Goal: Task Accomplishment & Management: Manage account settings

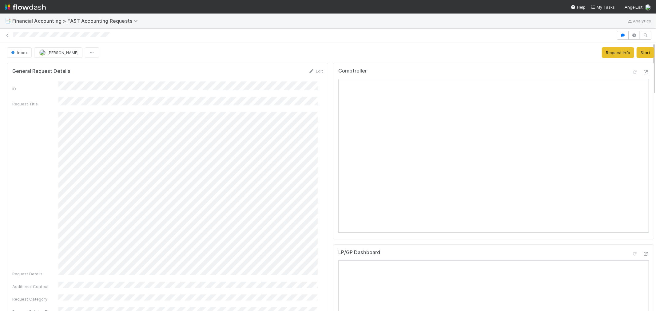
click at [140, 205] on div "Request Details" at bounding box center [167, 194] width 311 height 165
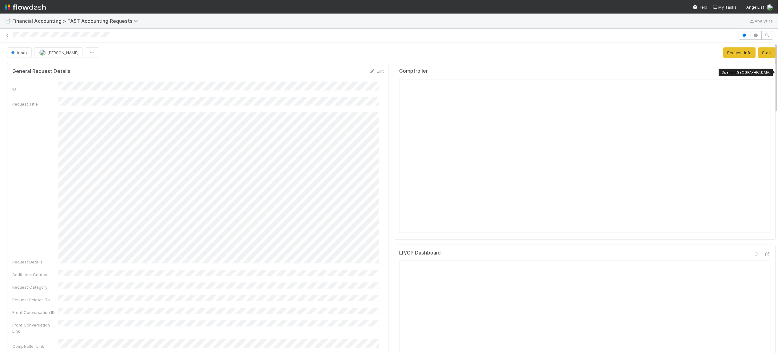
click at [656, 73] on icon at bounding box center [767, 72] width 6 height 4
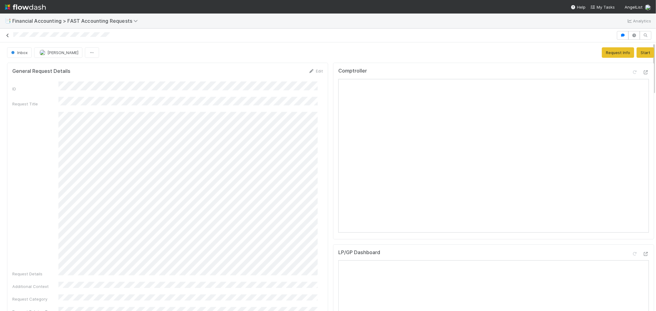
click at [7, 34] on icon at bounding box center [8, 36] width 6 height 4
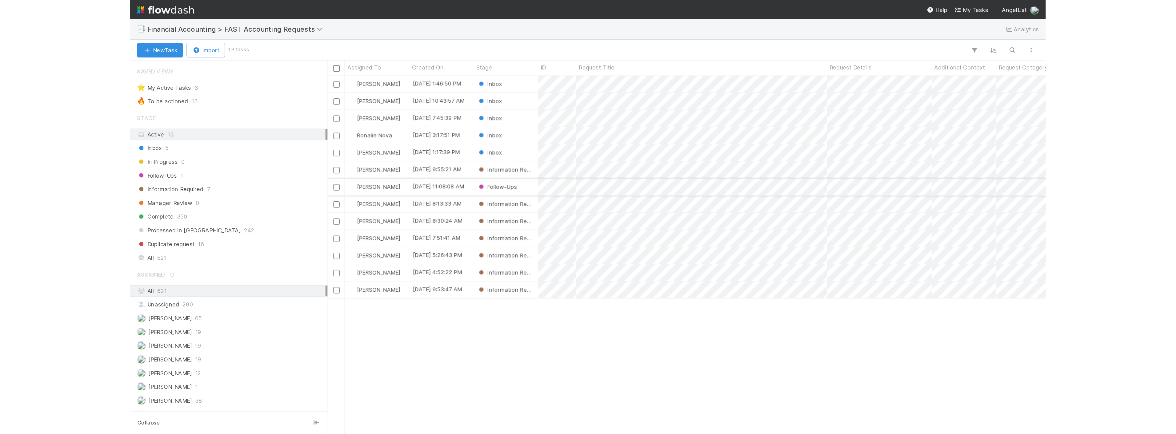
scroll to position [252, 509]
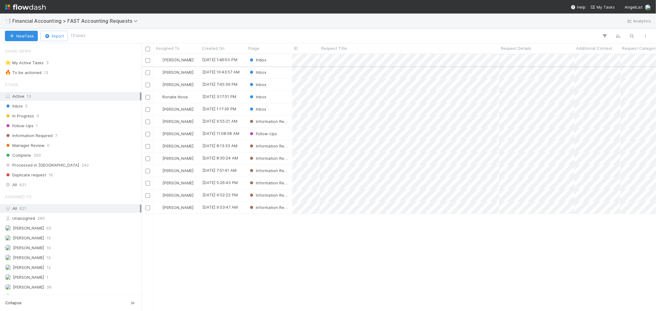
click at [283, 58] on div "Inbox" at bounding box center [269, 60] width 46 height 12
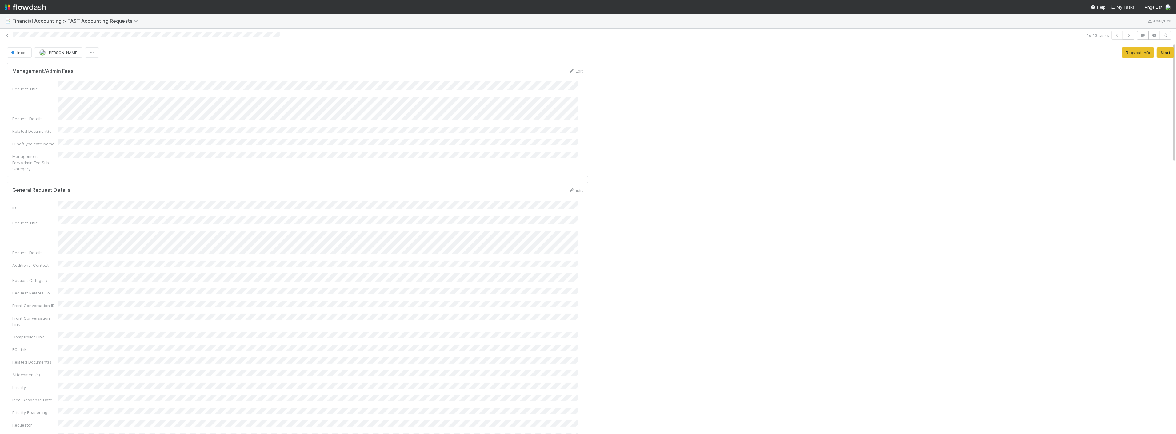
click at [38, 311] on button "Add Comment" at bounding box center [30, 333] width 36 height 10
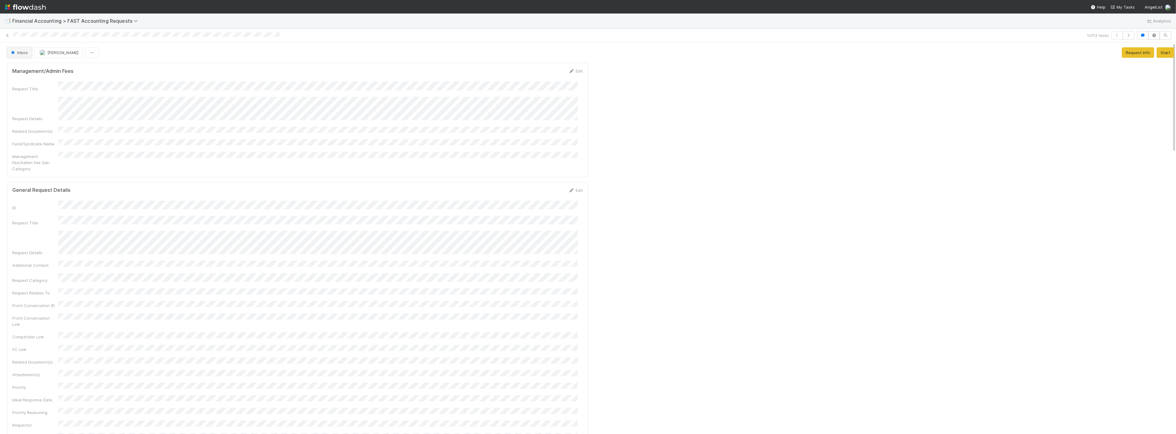
click at [18, 54] on span "Inbox" at bounding box center [19, 52] width 18 height 5
click at [28, 125] on span "Complete" at bounding box center [22, 123] width 26 height 5
click at [7, 34] on icon at bounding box center [8, 36] width 6 height 4
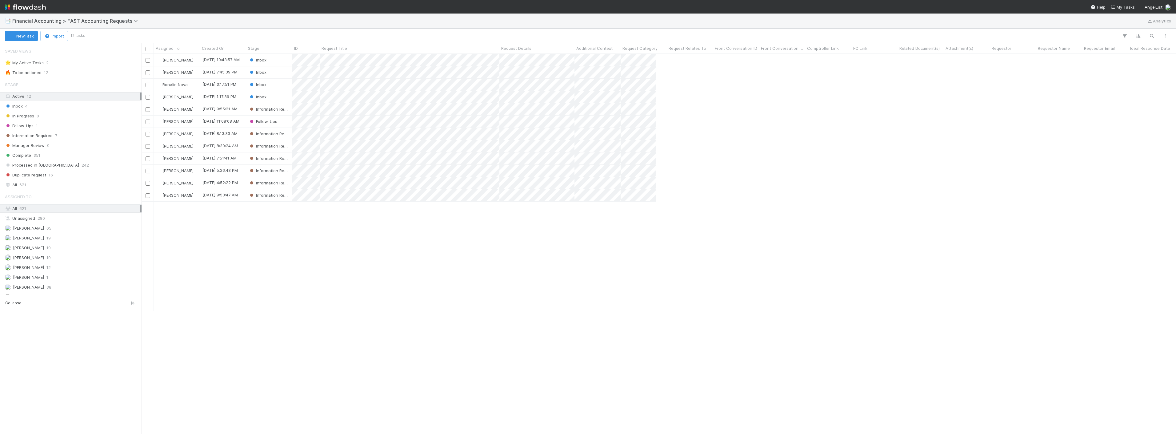
scroll to position [375, 1029]
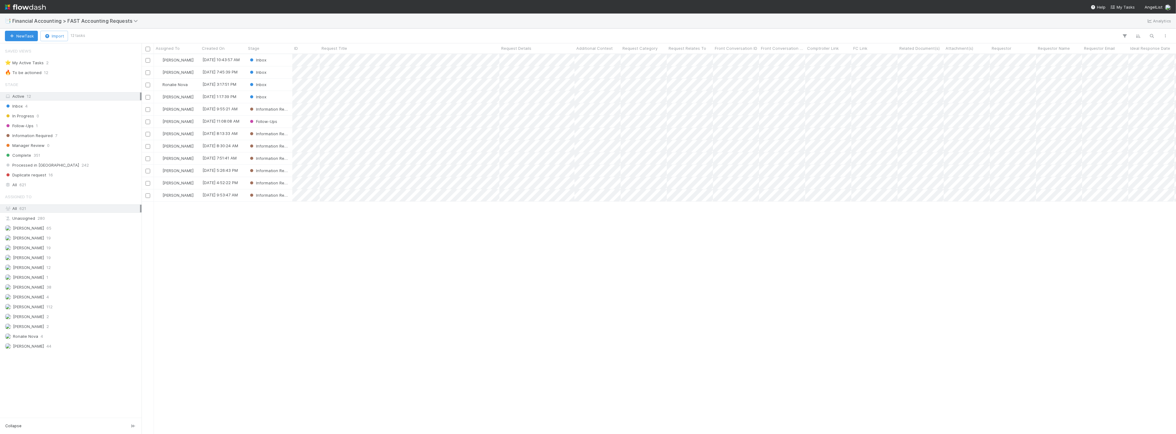
click at [401, 230] on div "Kevin Fawcett 9/3/25, 10:43:57 AM Inbox 0 0 0 9/3/25, 1:00:36 PM Zach Byers 9/2…" at bounding box center [659, 244] width 1034 height 380
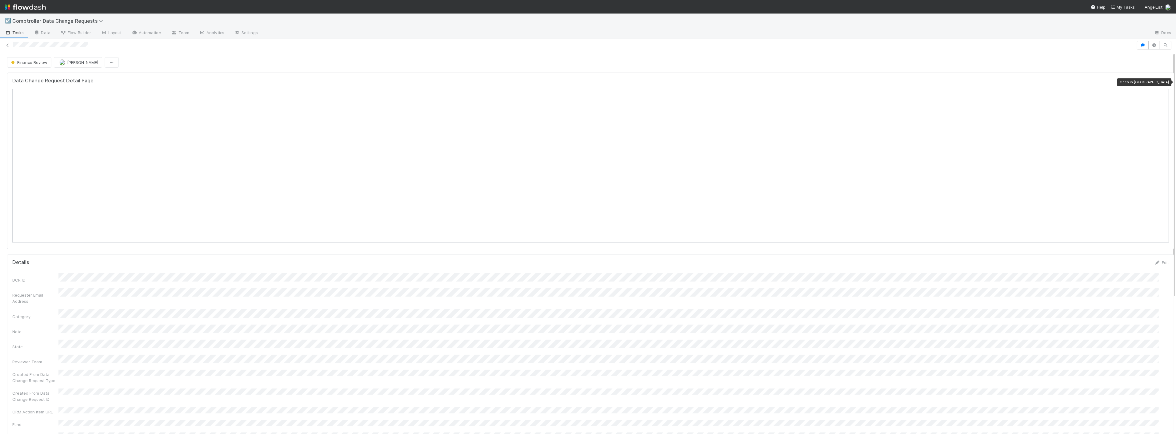
click at [1163, 83] on icon at bounding box center [1166, 82] width 6 height 4
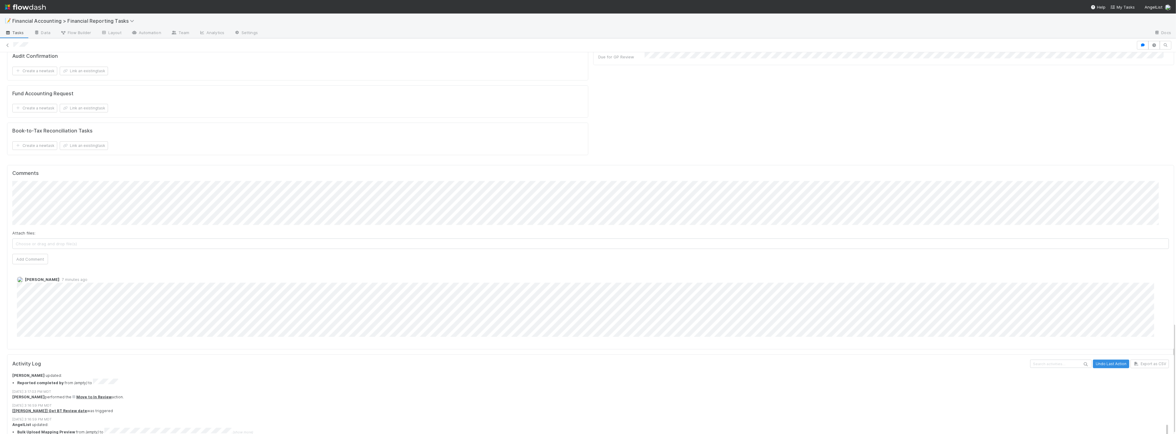
scroll to position [376, 0]
click at [47, 130] on div "James Palmer" at bounding box center [39, 125] width 47 height 9
click at [46, 129] on button "James Palmer" at bounding box center [40, 125] width 46 height 9
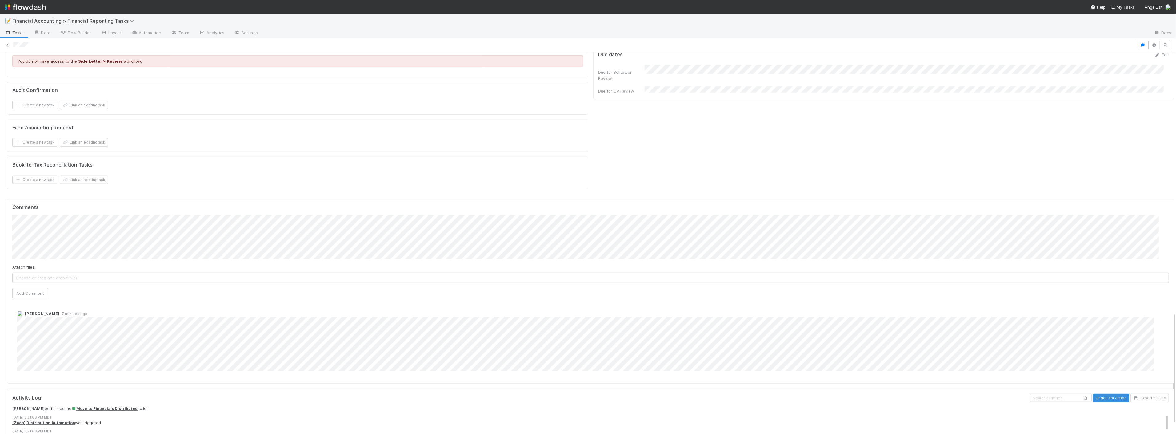
scroll to position [68, 0]
click at [33, 288] on button "Add Comment" at bounding box center [30, 293] width 36 height 10
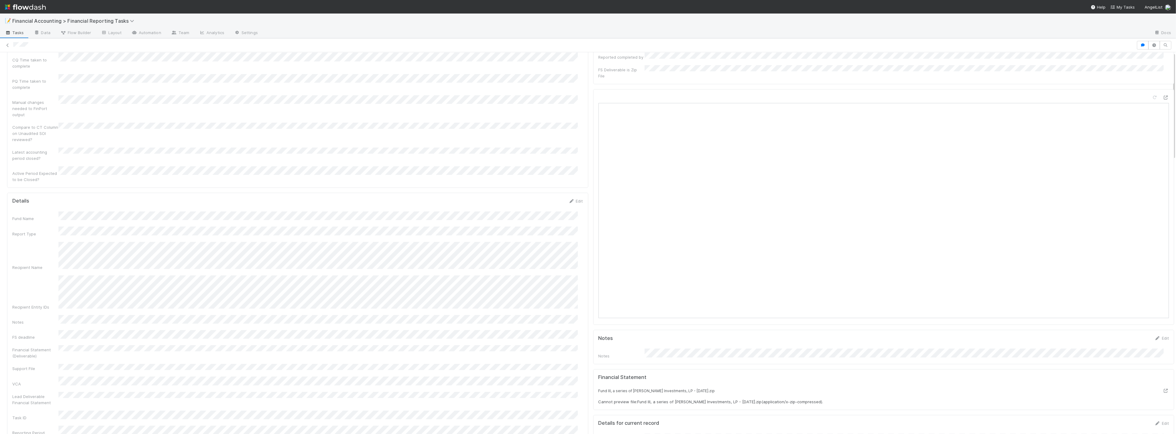
scroll to position [0, 0]
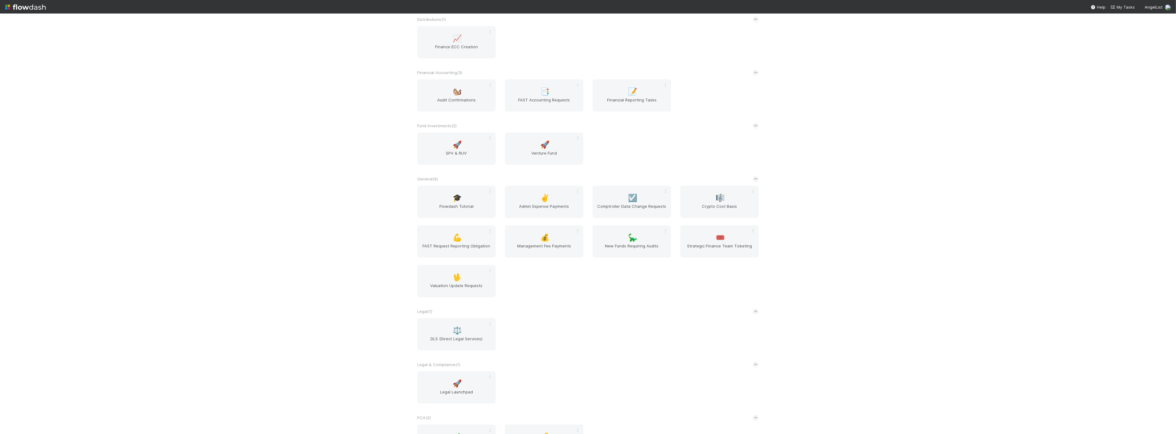
scroll to position [205, 0]
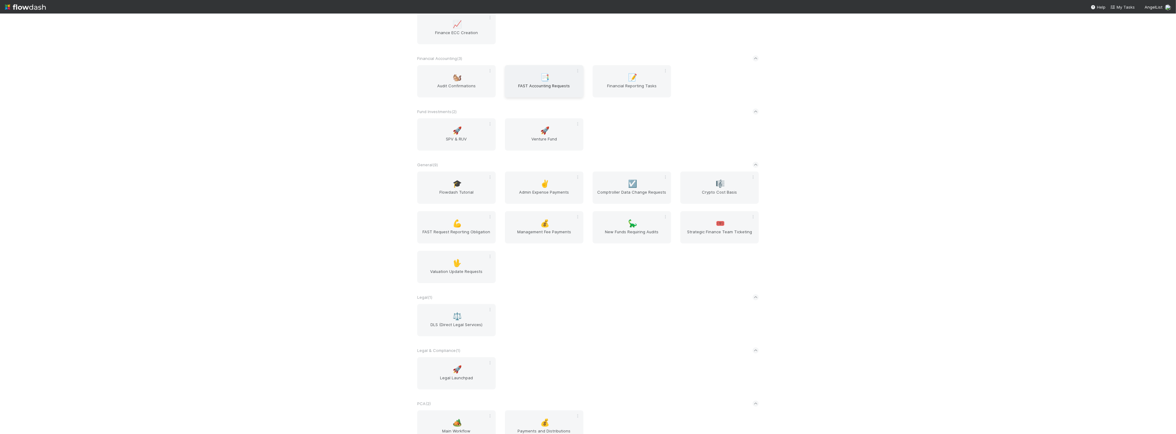
click at [544, 77] on span "📑" at bounding box center [545, 78] width 9 height 8
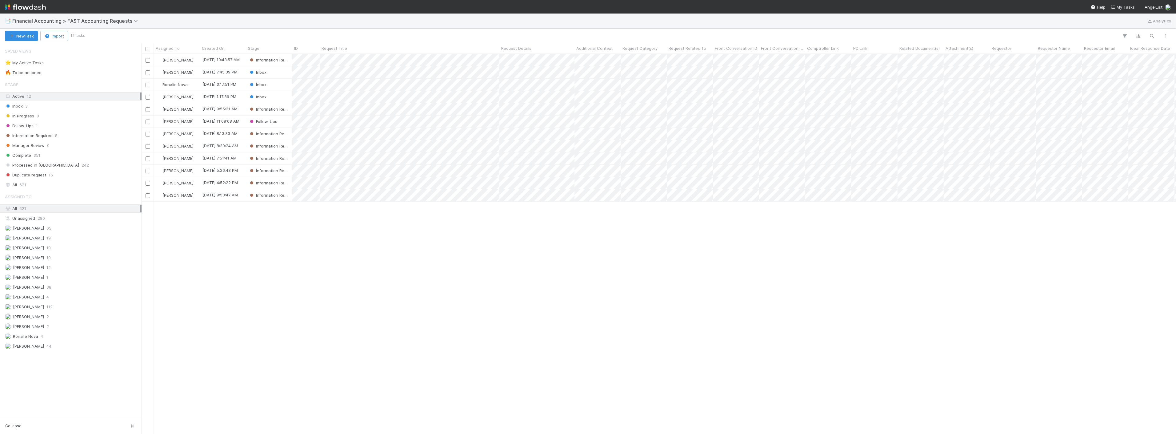
scroll to position [375, 1029]
click at [113, 25] on div "📑 Financial Accounting > FAST Accounting Requests Analytics" at bounding box center [588, 21] width 1176 height 15
click at [113, 22] on span "Financial Accounting > FAST Accounting Requests" at bounding box center [76, 21] width 129 height 6
click at [51, 71] on div "🏕️ PCA > Main Workflow" at bounding box center [80, 71] width 146 height 6
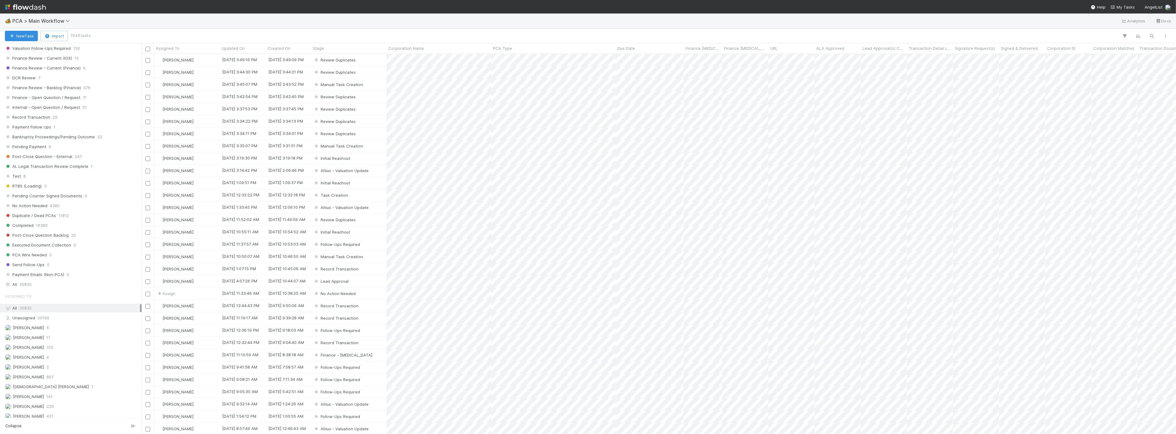
scroll to position [513, 0]
click at [20, 267] on span "35835" at bounding box center [25, 263] width 12 height 8
click at [93, 173] on div "Finance Review - Backlog (Finance) 476" at bounding box center [72, 169] width 135 height 8
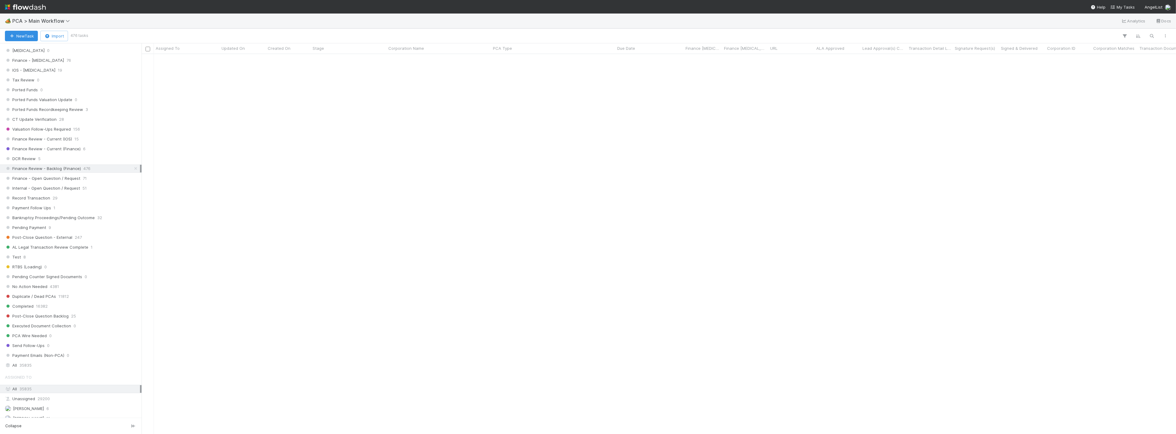
scroll to position [856, 0]
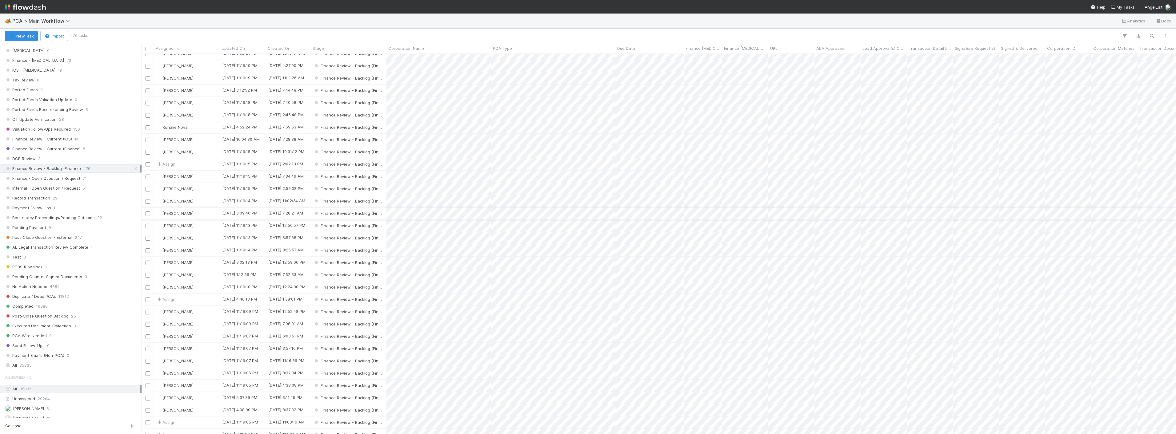
click at [201, 215] on div "[PERSON_NAME]" at bounding box center [187, 214] width 66 height 12
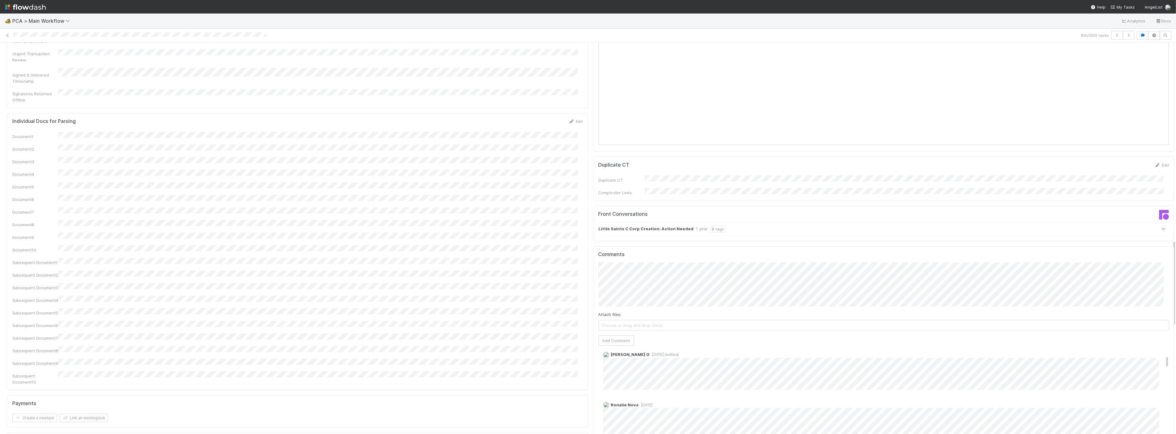
scroll to position [68, 0]
click at [1129, 32] on div "83 of 200 tasks" at bounding box center [588, 35] width 1176 height 9
click at [1115, 41] on div "83 of 200 tasks" at bounding box center [588, 36] width 1176 height 14
click at [1125, 35] on icon "button" at bounding box center [1128, 36] width 6 height 4
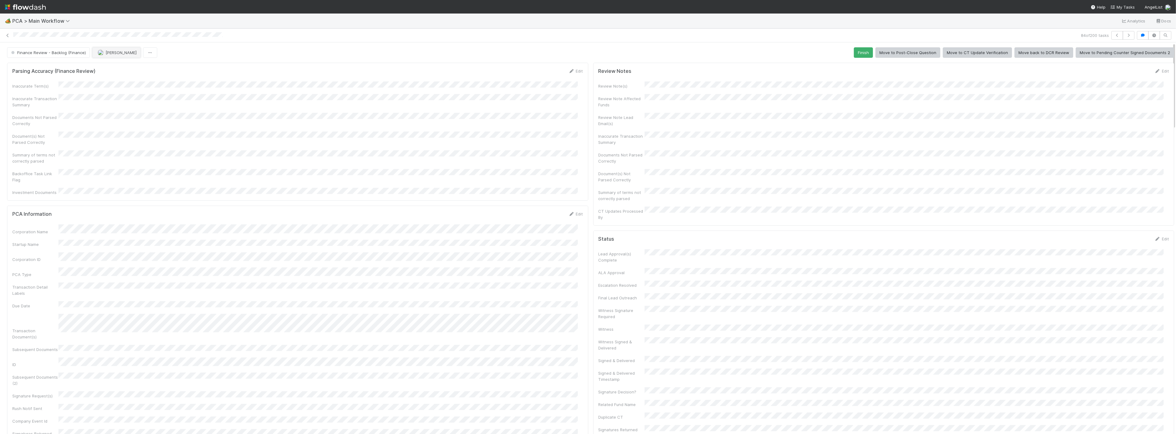
click at [112, 52] on span "[PERSON_NAME]" at bounding box center [121, 52] width 31 height 5
click at [114, 64] on div "Zach Byers you" at bounding box center [132, 68] width 87 height 11
click at [425, 120] on div "Documents Not Parsed Correctly" at bounding box center [297, 120] width 571 height 14
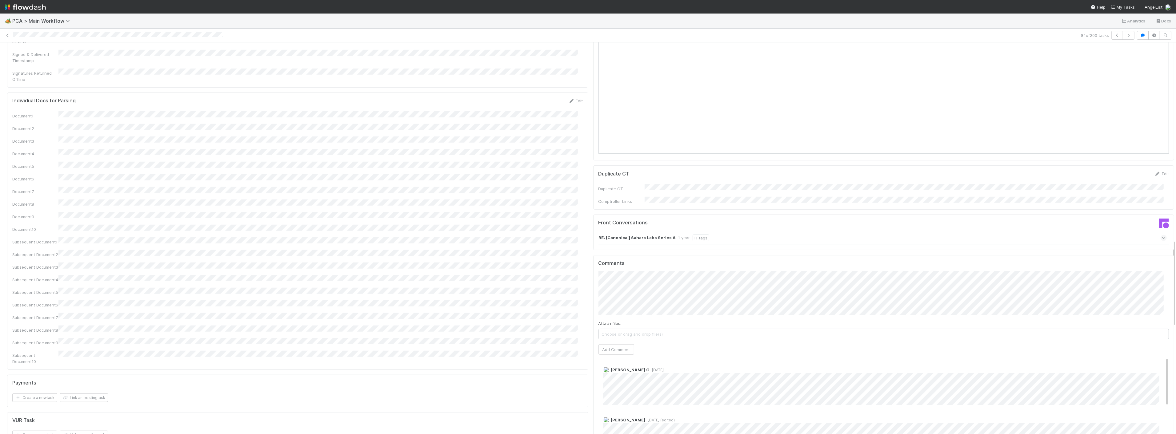
scroll to position [888, 0]
click at [609, 333] on button "Add Comment" at bounding box center [616, 338] width 36 height 10
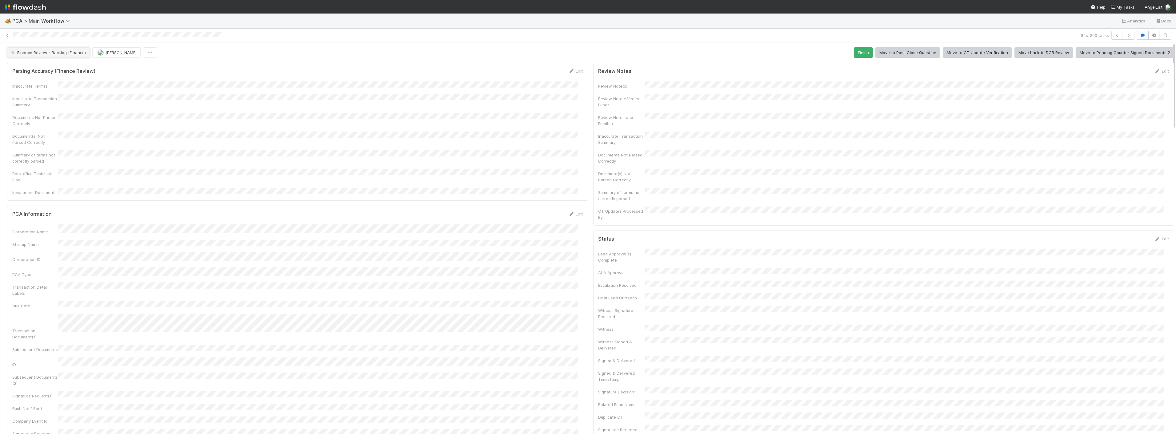
click at [44, 51] on span "Finance Review - Backlog (Finance)" at bounding box center [48, 52] width 76 height 5
click at [34, 93] on span "Completed" at bounding box center [23, 91] width 29 height 5
click at [352, 109] on div "Inaccurate Term(s) Inaccurate Transaction Summary Documents Not Parsed Correctl…" at bounding box center [297, 139] width 571 height 114
click at [1126, 34] on icon "button" at bounding box center [1128, 36] width 6 height 4
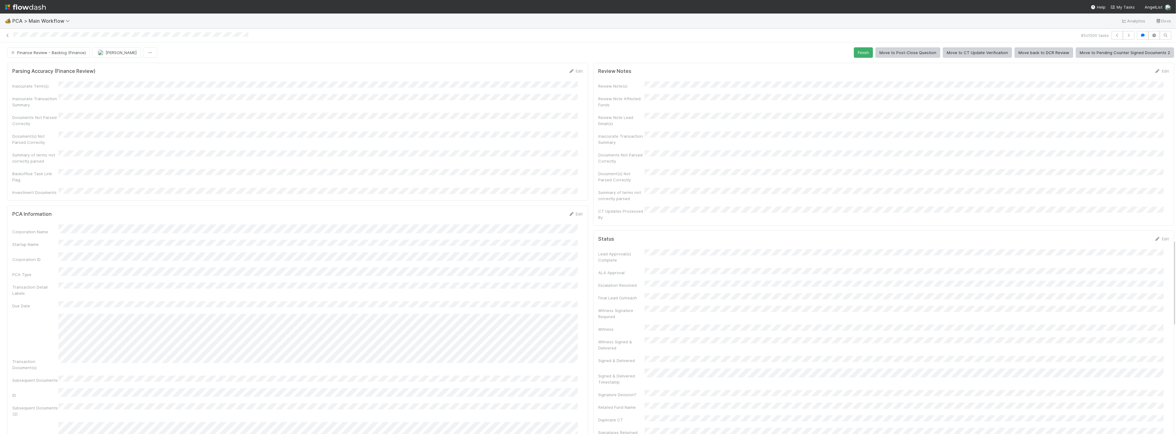
scroll to position [888, 0]
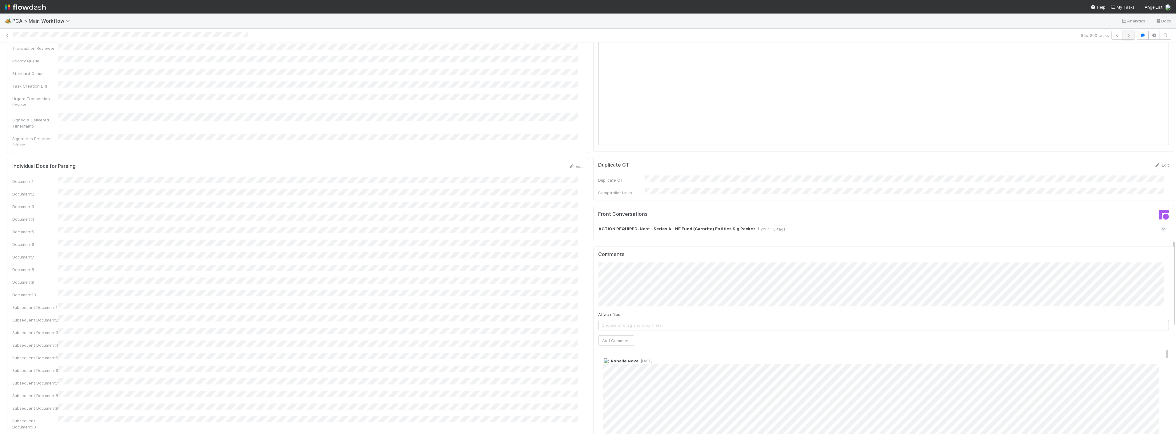
click at [1127, 32] on button "button" at bounding box center [1129, 35] width 12 height 9
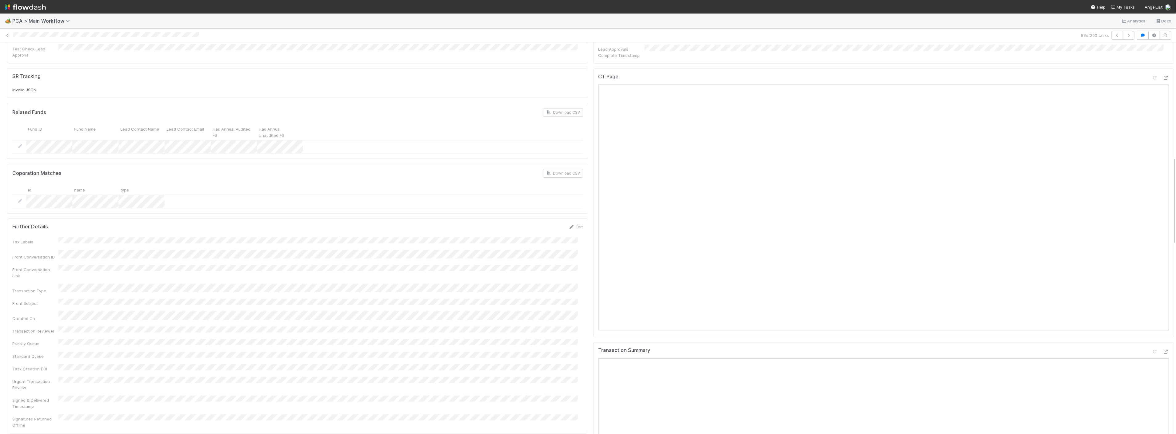
scroll to position [513, 0]
click at [1163, 83] on div at bounding box center [1166, 86] width 6 height 6
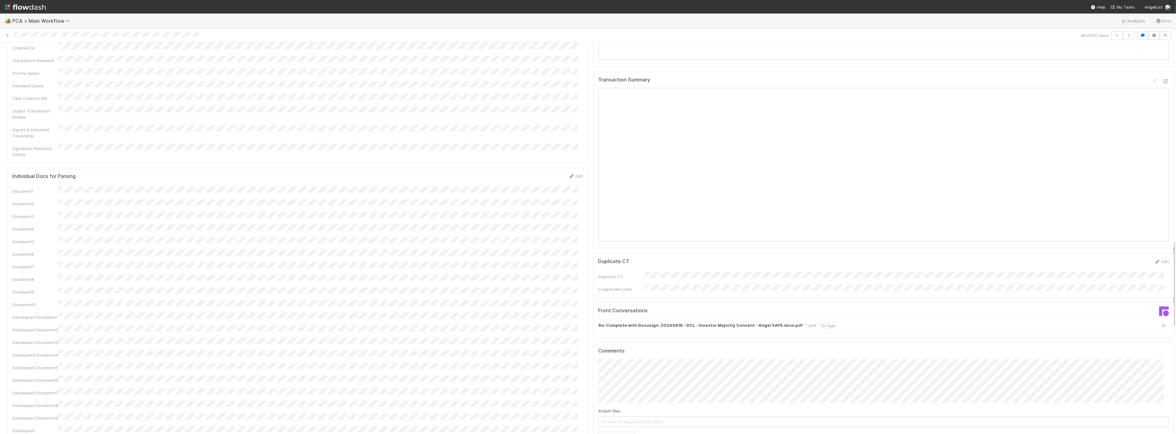
scroll to position [888, 0]
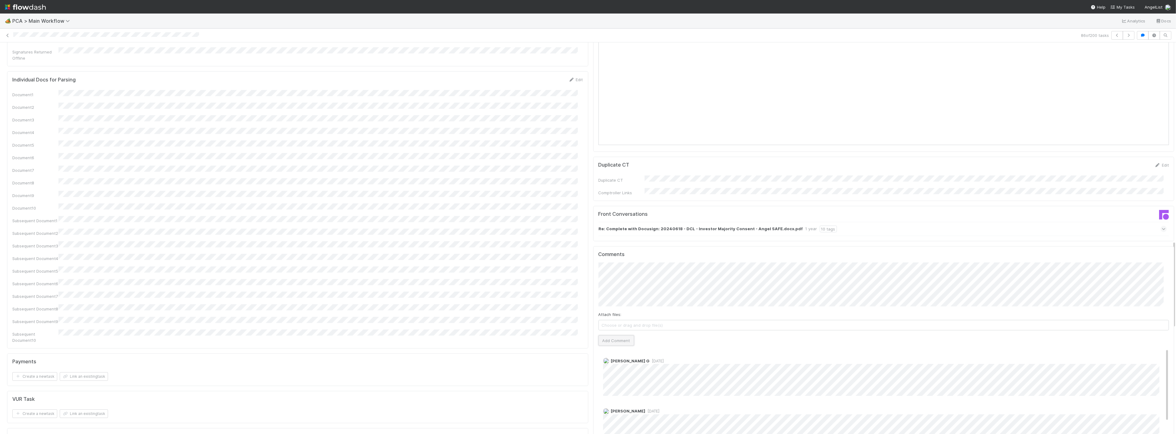
click at [614, 336] on button "Add Comment" at bounding box center [616, 341] width 36 height 10
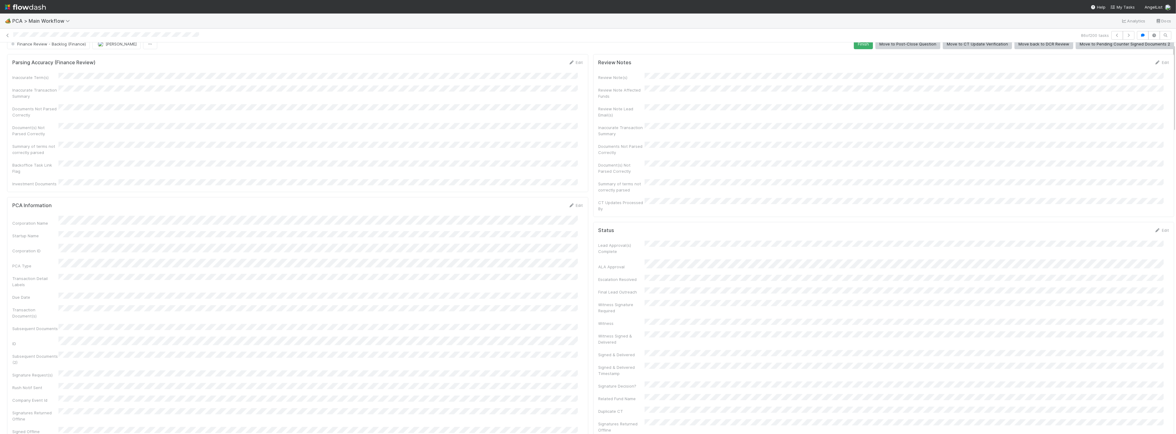
scroll to position [0, 0]
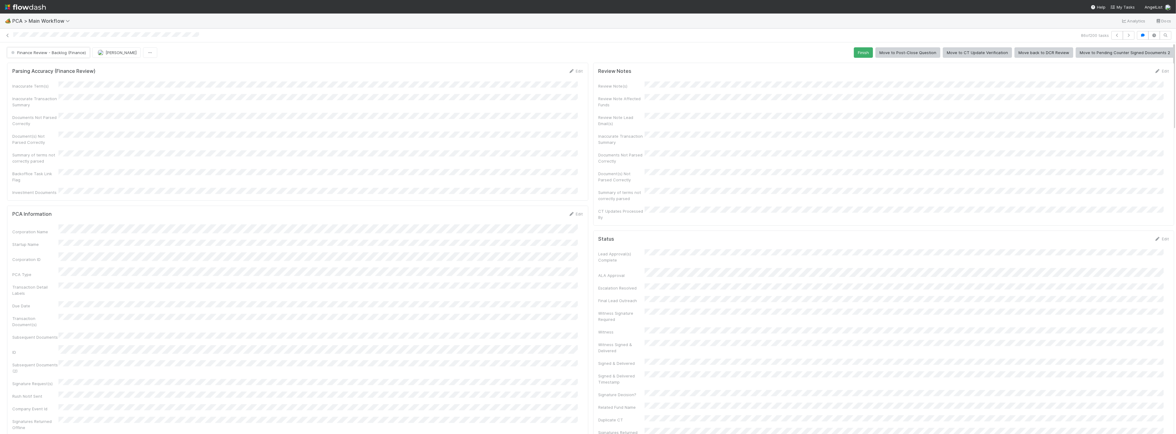
click at [53, 49] on button "Finance Review - Backlog (Finance)" at bounding box center [48, 52] width 83 height 10
click at [34, 90] on span "Completed" at bounding box center [23, 91] width 29 height 5
click at [79, 56] on button "[PERSON_NAME]" at bounding box center [69, 52] width 48 height 10
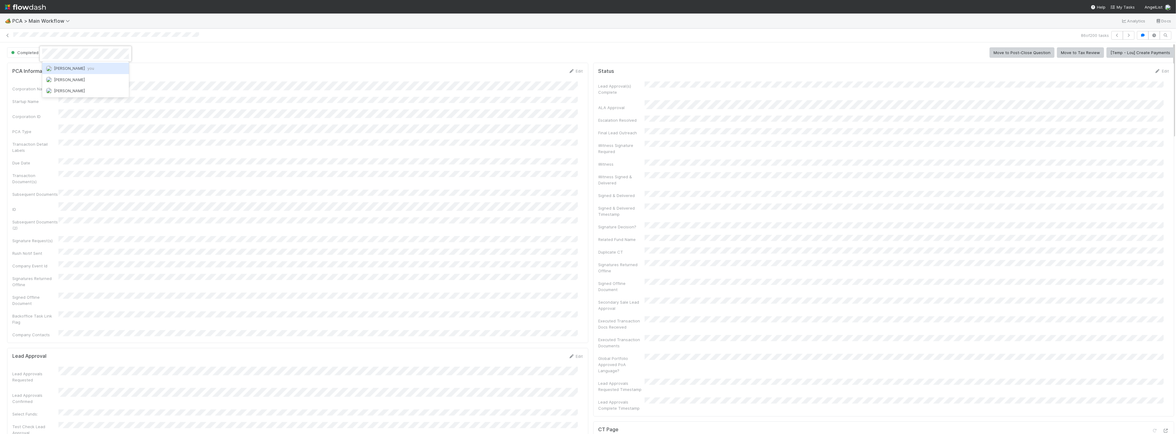
click at [87, 66] on span "you" at bounding box center [90, 68] width 7 height 5
click at [1127, 36] on button "button" at bounding box center [1129, 35] width 12 height 9
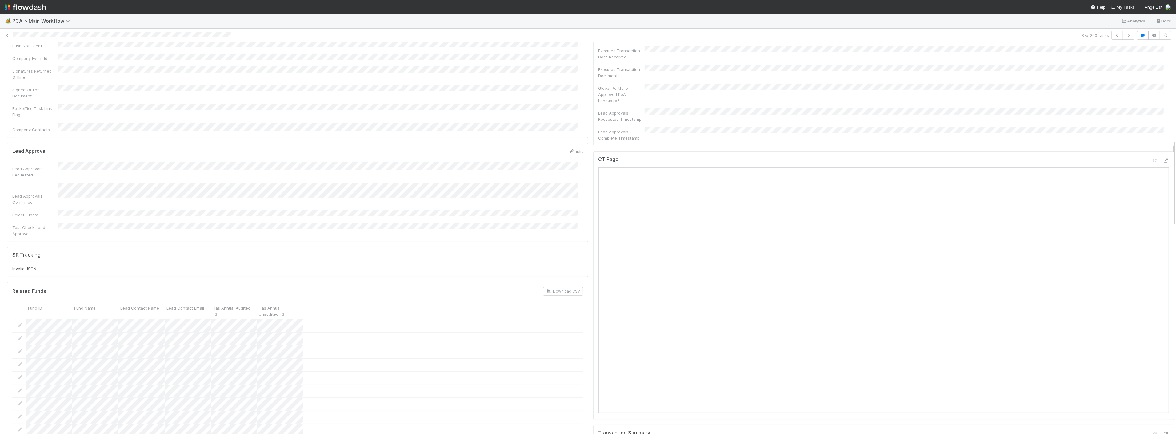
scroll to position [444, 0]
click at [1125, 37] on button "button" at bounding box center [1129, 35] width 12 height 9
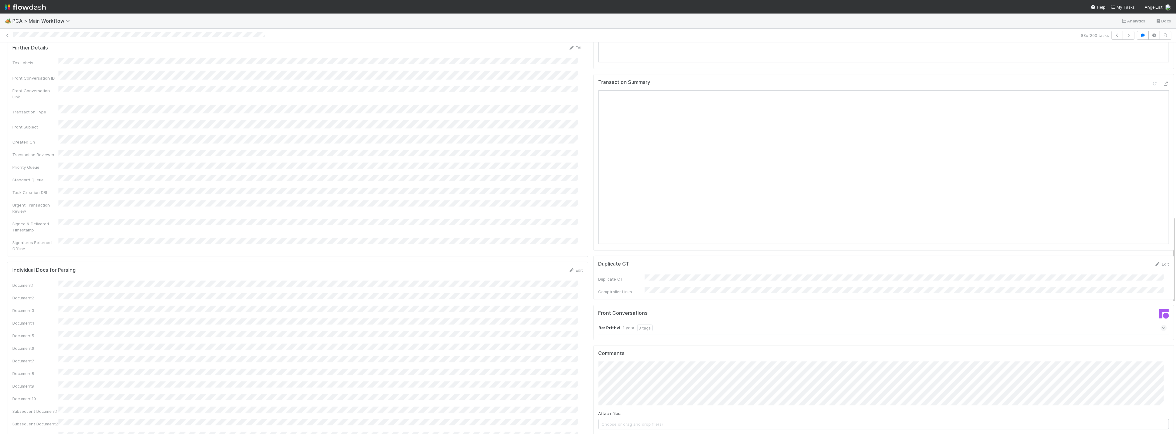
scroll to position [786, 0]
click at [1163, 84] on div at bounding box center [1166, 87] width 6 height 6
click at [615, 336] on button "Add Comment" at bounding box center [616, 341] width 36 height 10
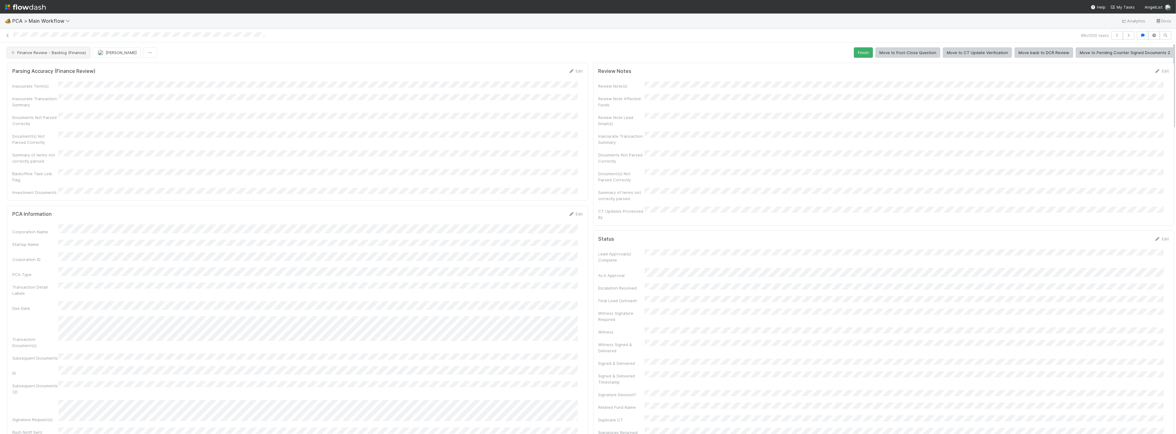
click at [36, 51] on span "Finance Review - Backlog (Finance)" at bounding box center [48, 52] width 76 height 5
click at [31, 95] on div "Completed" at bounding box center [48, 91] width 87 height 11
click at [70, 55] on button "[PERSON_NAME]" at bounding box center [69, 52] width 48 height 10
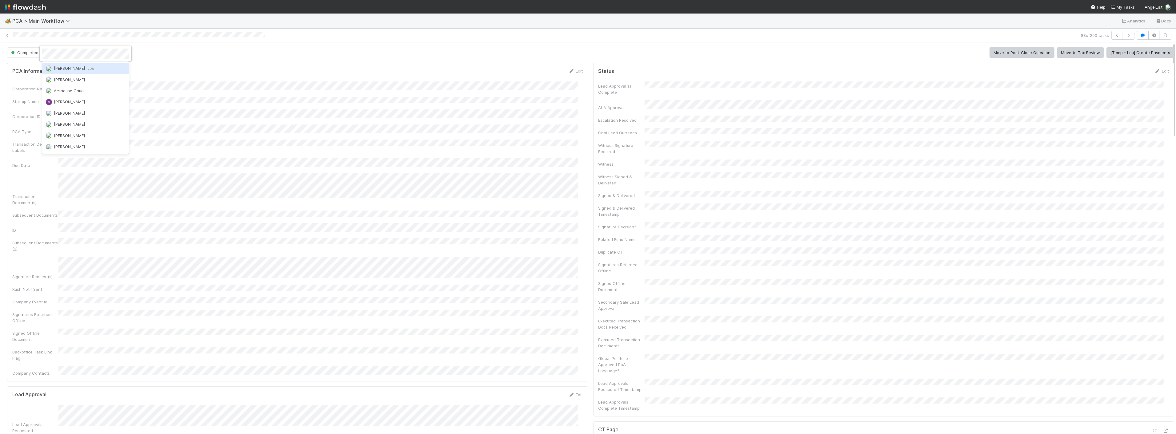
scroll to position [0, 0]
click at [72, 66] on span "Zach Byers you" at bounding box center [74, 68] width 40 height 5
click at [192, 94] on div "Corporation Name Startup Name Corporation ID PCA Type Transaction Detail Labels…" at bounding box center [297, 229] width 571 height 295
click at [1127, 35] on button "button" at bounding box center [1129, 35] width 12 height 9
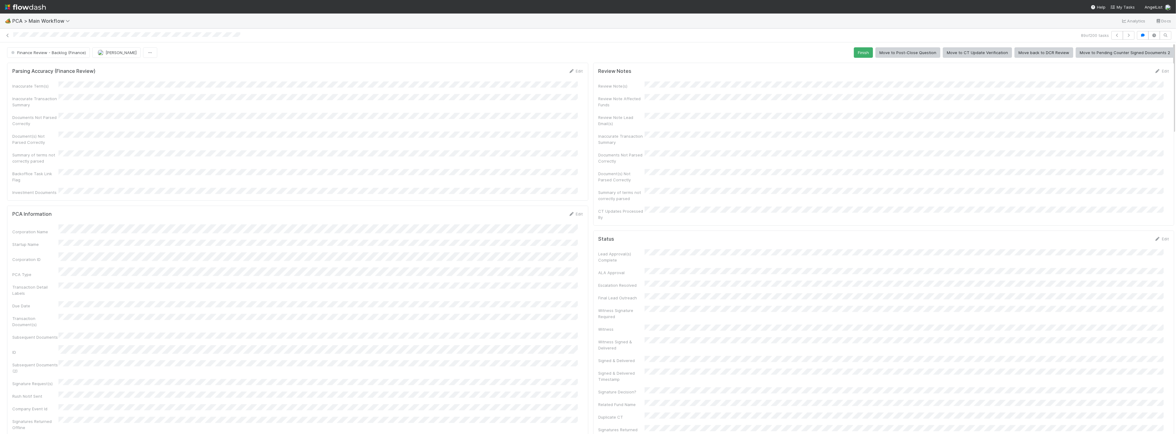
click at [275, 122] on div "Documents Not Parsed Correctly" at bounding box center [297, 120] width 571 height 14
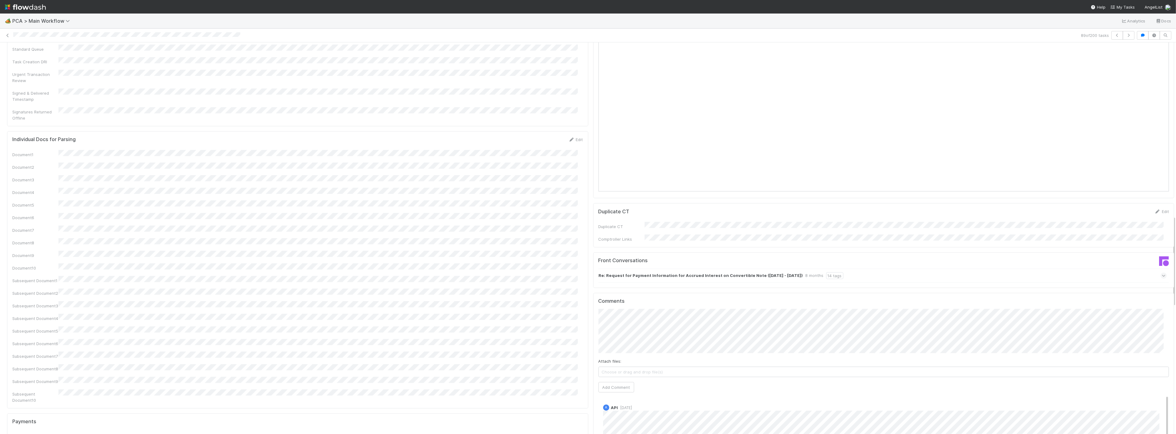
scroll to position [649, 0]
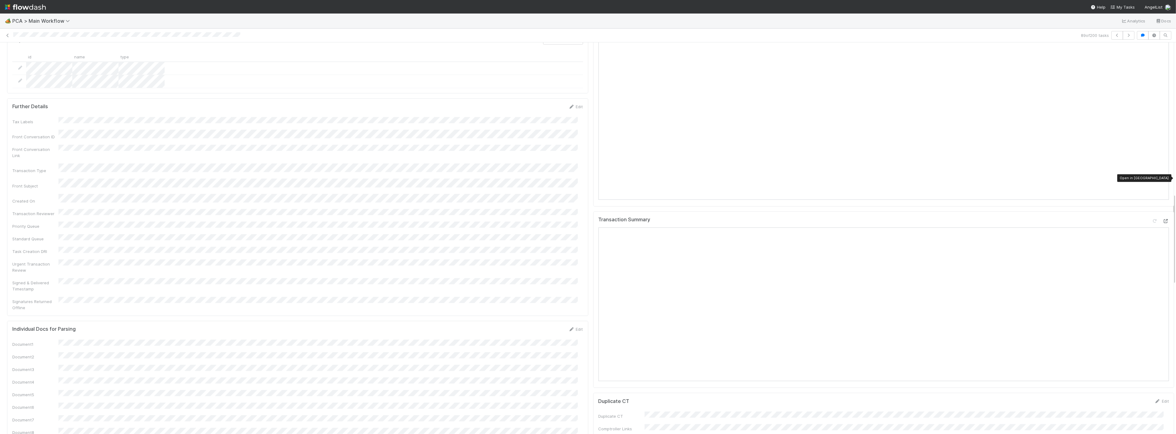
click at [1163, 219] on icon at bounding box center [1166, 221] width 6 height 4
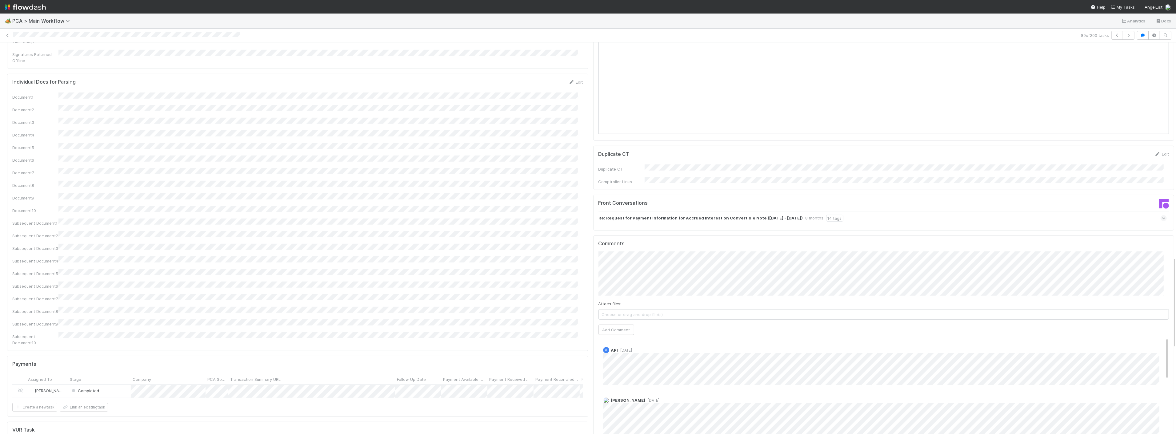
scroll to position [923, 0]
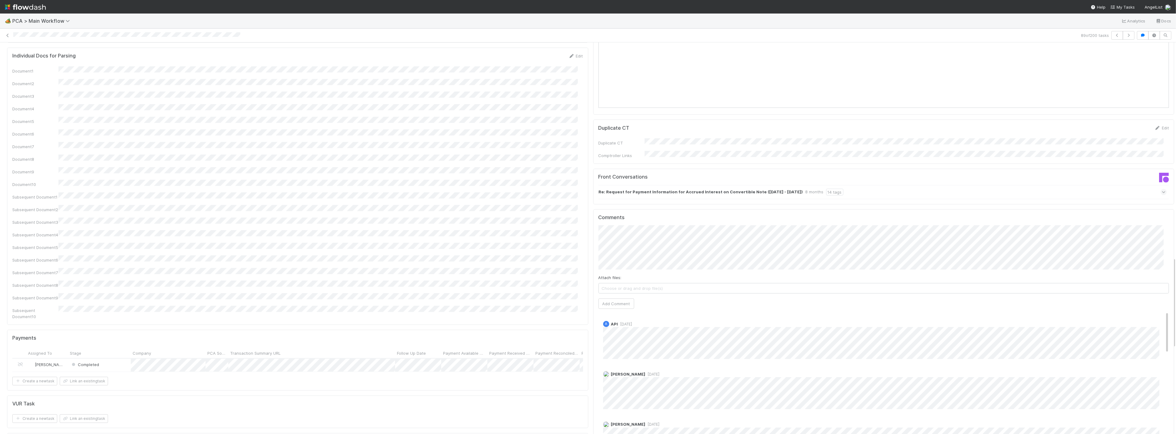
click at [454, 335] on div "Payments" at bounding box center [297, 338] width 571 height 6
click at [602, 299] on button "Add Comment" at bounding box center [616, 304] width 36 height 10
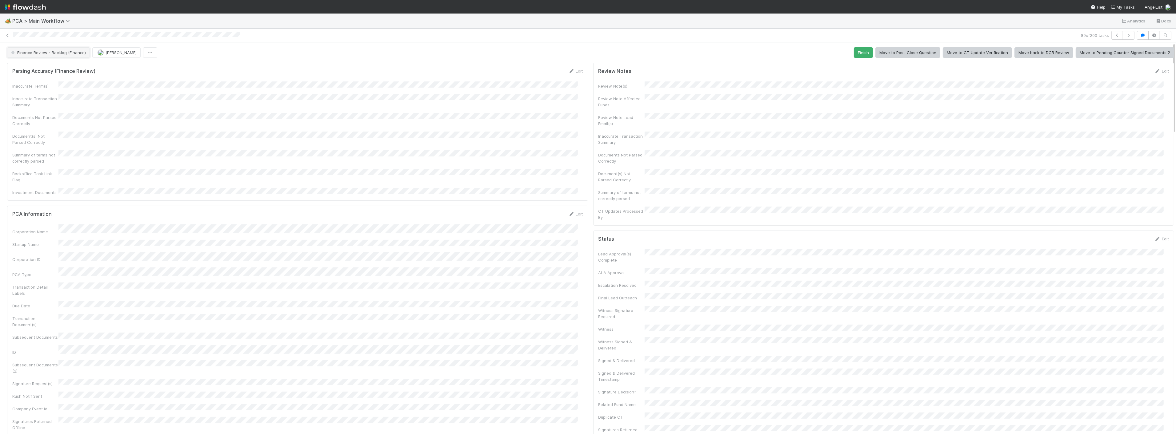
click at [62, 54] on span "Finance Review - Backlog (Finance)" at bounding box center [48, 52] width 76 height 5
click at [39, 94] on div "Completed" at bounding box center [48, 91] width 87 height 11
click at [105, 56] on div "Finance Review - Backlog (Finance) Jacob Luna Finish Move to Post-Close Questio…" at bounding box center [590, 52] width 1167 height 10
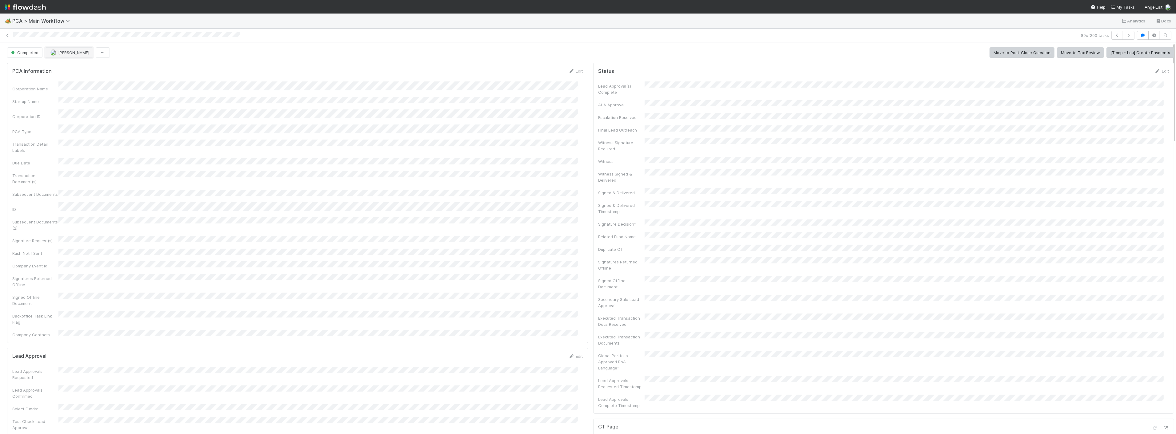
click at [71, 50] on button "[PERSON_NAME]" at bounding box center [69, 52] width 48 height 10
click at [59, 68] on span "Zach Byers you" at bounding box center [74, 68] width 40 height 5
click at [1125, 34] on icon "button" at bounding box center [1128, 36] width 6 height 4
drag, startPoint x: 335, startPoint y: 352, endPoint x: 271, endPoint y: 291, distance: 88.3
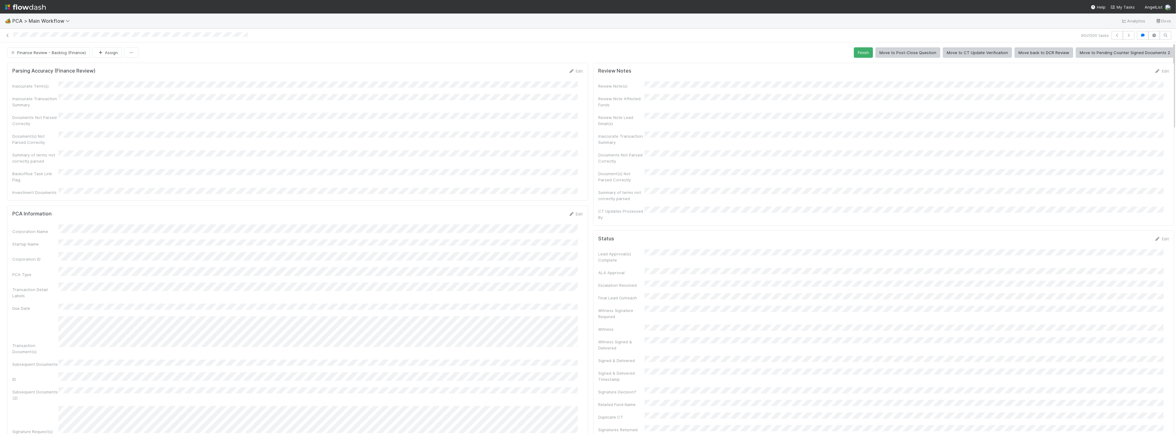
click at [335, 352] on div "Corporation Name Startup Name Corporation ID PCA Type Transaction Detail Labels…" at bounding box center [297, 377] width 571 height 305
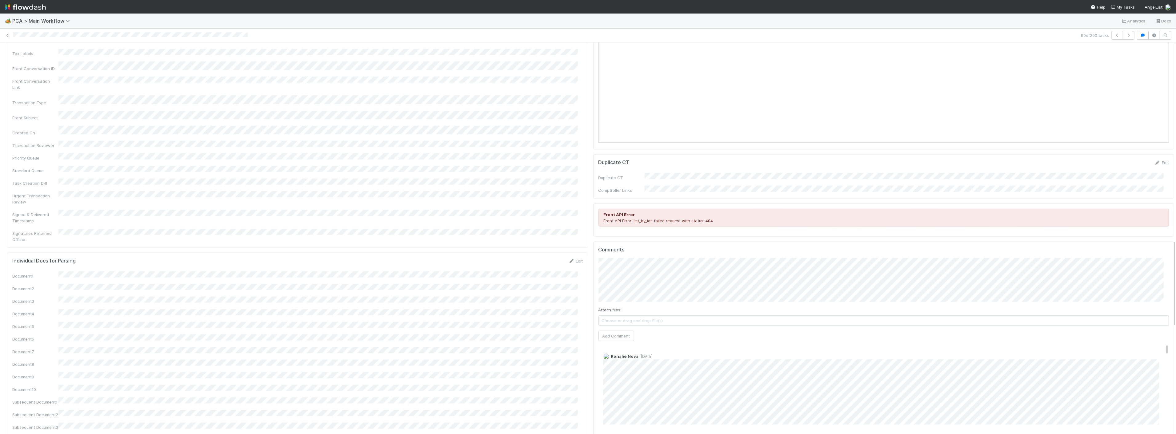
scroll to position [888, 0]
click at [1125, 34] on icon "button" at bounding box center [1128, 36] width 6 height 4
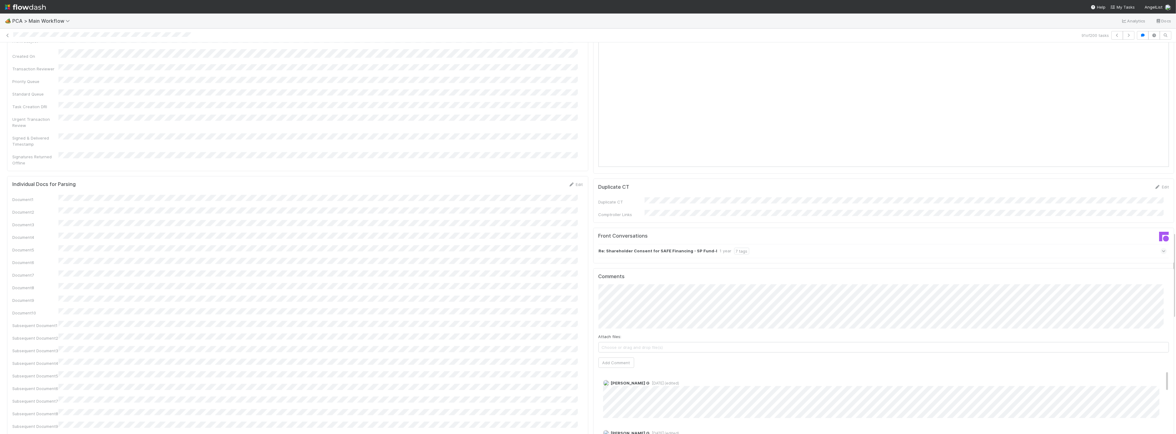
scroll to position [854, 0]
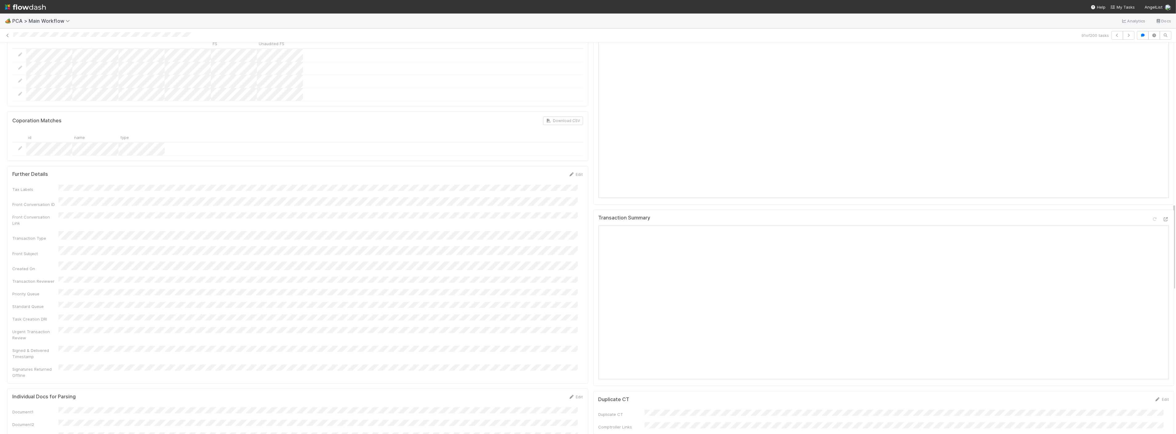
scroll to position [615, 0]
click at [457, 221] on div "Tax Labels Front Conversation ID Front Conversation Link Transaction Type Front…" at bounding box center [297, 318] width 571 height 194
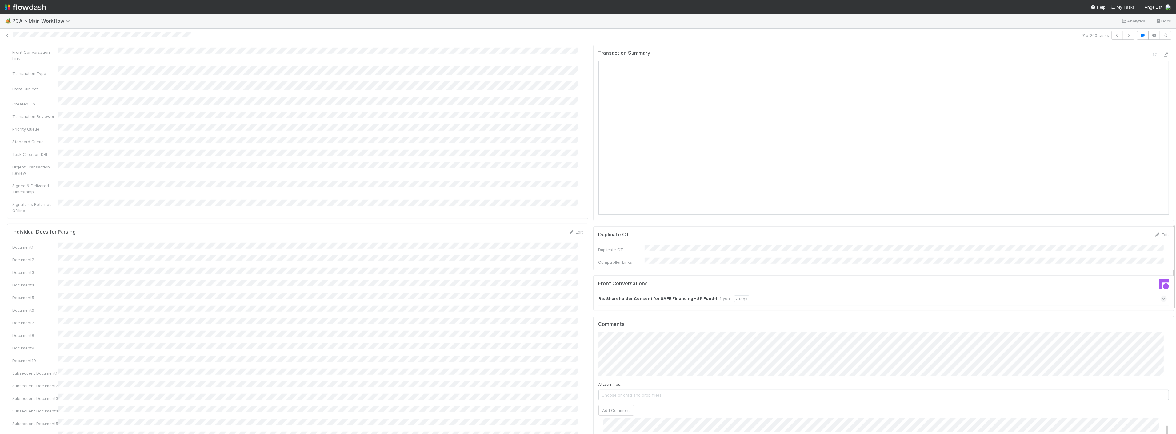
scroll to position [820, 0]
click at [617, 401] on button "Add Comment" at bounding box center [616, 406] width 36 height 10
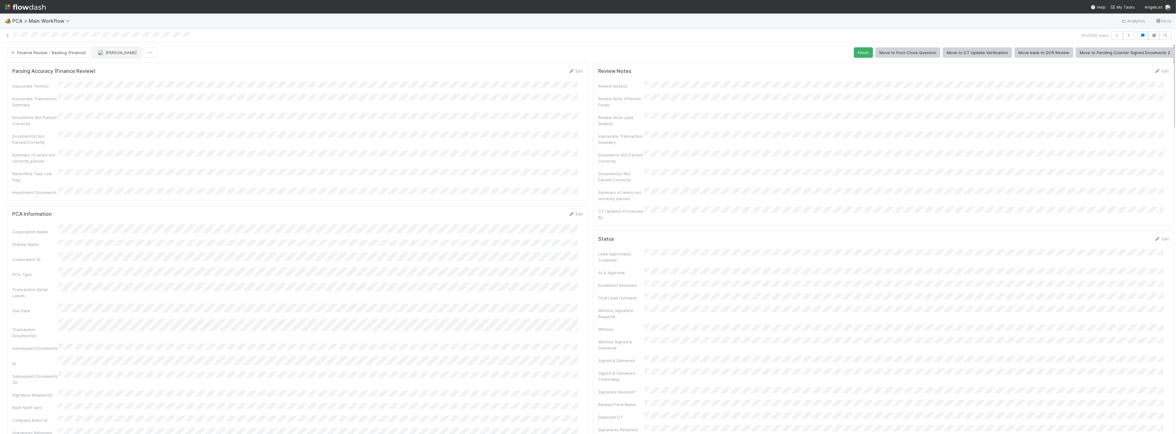
click at [117, 51] on span "[PERSON_NAME]" at bounding box center [121, 52] width 31 height 5
click at [113, 69] on span "Zach Byers you" at bounding box center [121, 68] width 40 height 5
click at [80, 51] on span "Finance Review - Backlog (Finance)" at bounding box center [48, 52] width 76 height 5
click at [32, 93] on span "Completed" at bounding box center [23, 91] width 29 height 5
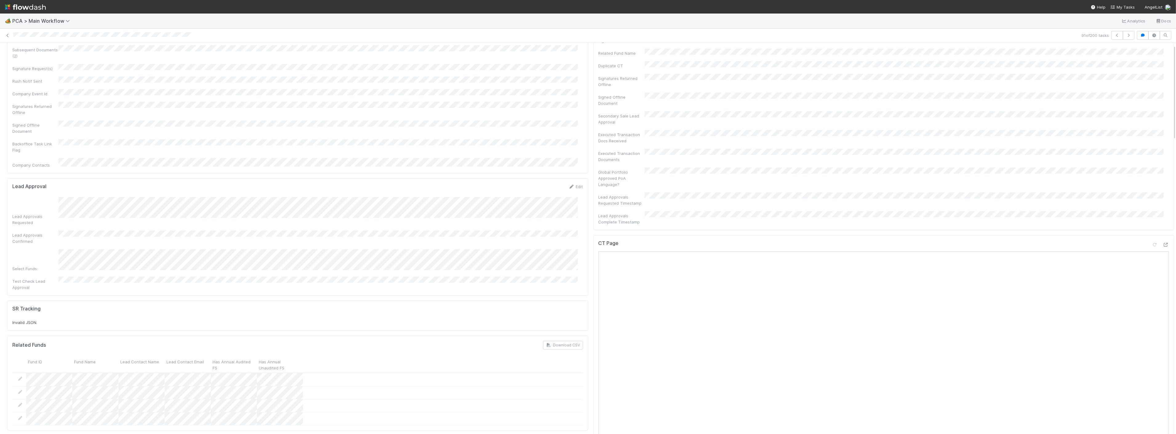
scroll to position [0, 0]
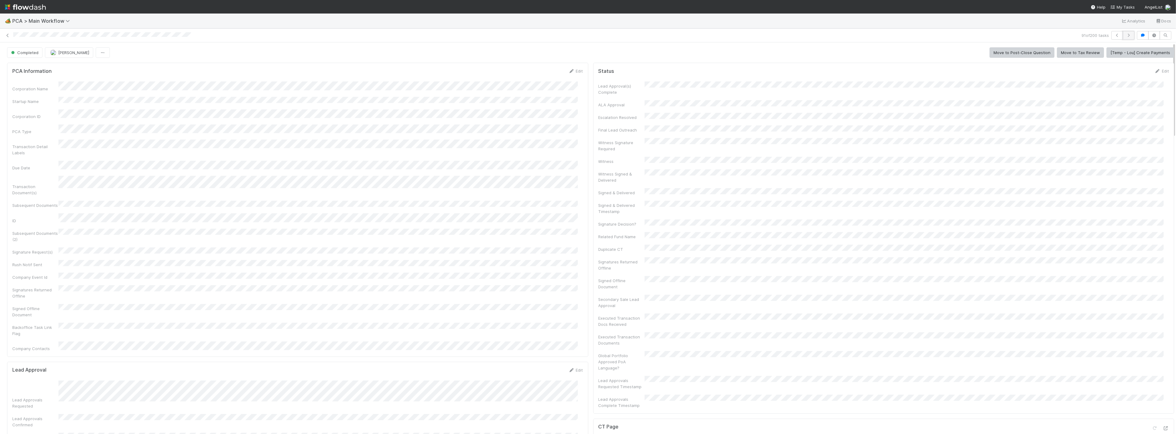
click at [1125, 37] on icon "button" at bounding box center [1128, 36] width 6 height 4
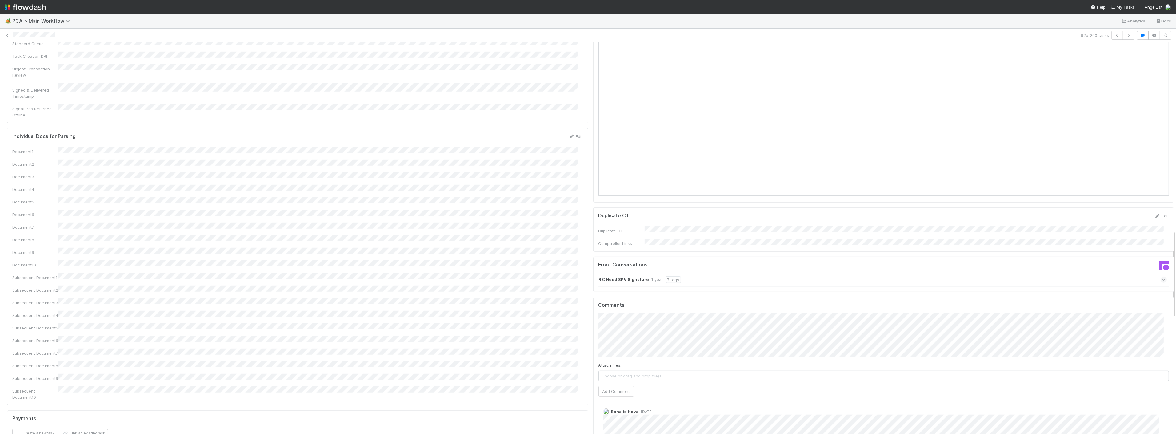
scroll to position [854, 0]
click at [609, 372] on button "Add Comment" at bounding box center [616, 377] width 36 height 10
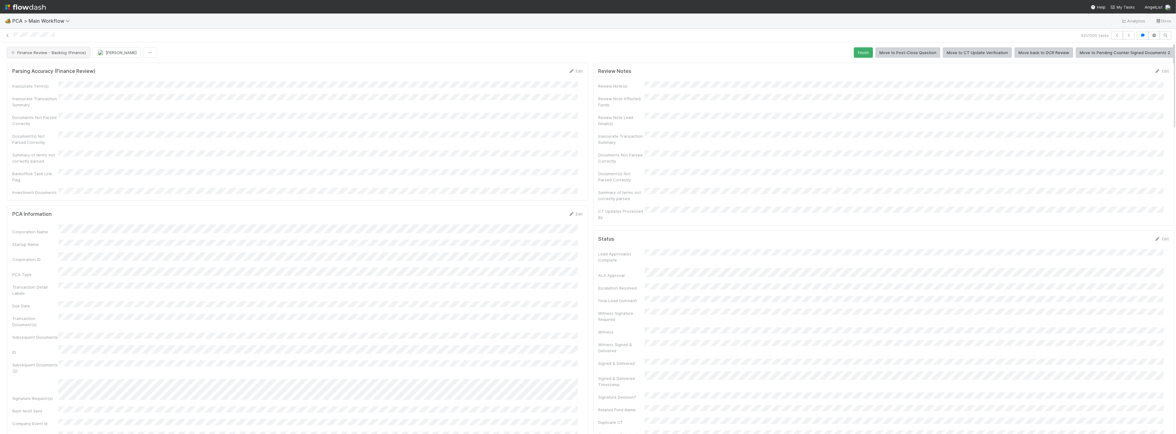
click at [48, 50] on button "Finance Review - Backlog (Finance)" at bounding box center [48, 52] width 83 height 10
click at [26, 94] on span "Completed" at bounding box center [23, 91] width 29 height 5
click at [68, 51] on span "[PERSON_NAME]" at bounding box center [73, 52] width 31 height 5
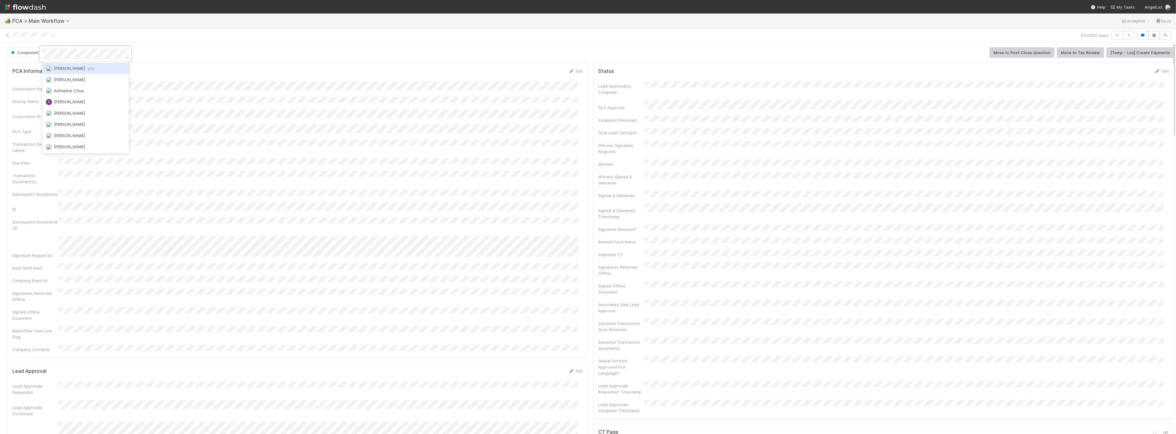
scroll to position [0, 0]
click at [66, 66] on span "Zach Byers you" at bounding box center [74, 68] width 40 height 5
click at [259, 68] on div "PCA Information Edit Corporation Name Startup Name Corporation ID PCA Type Tran…" at bounding box center [297, 210] width 581 height 295
click at [6, 34] on icon at bounding box center [8, 36] width 6 height 4
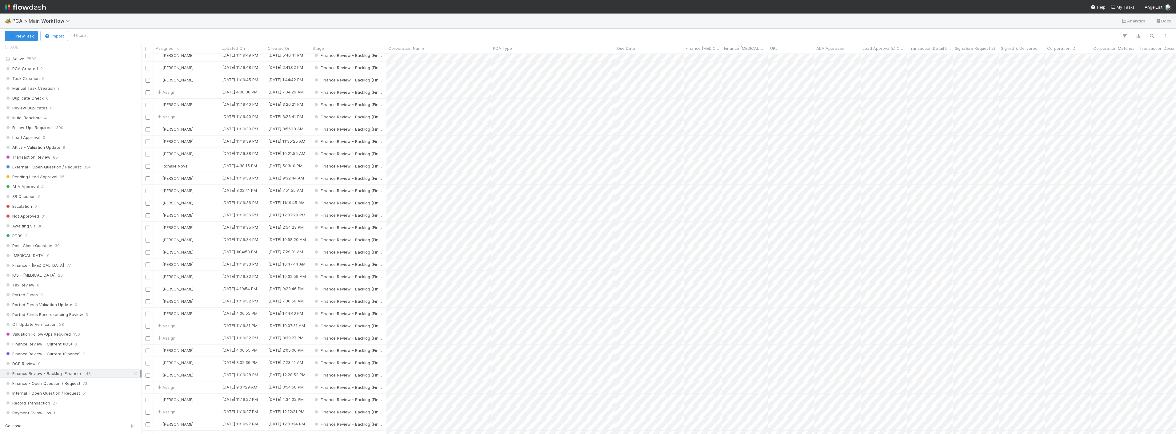
scroll to position [239, 0]
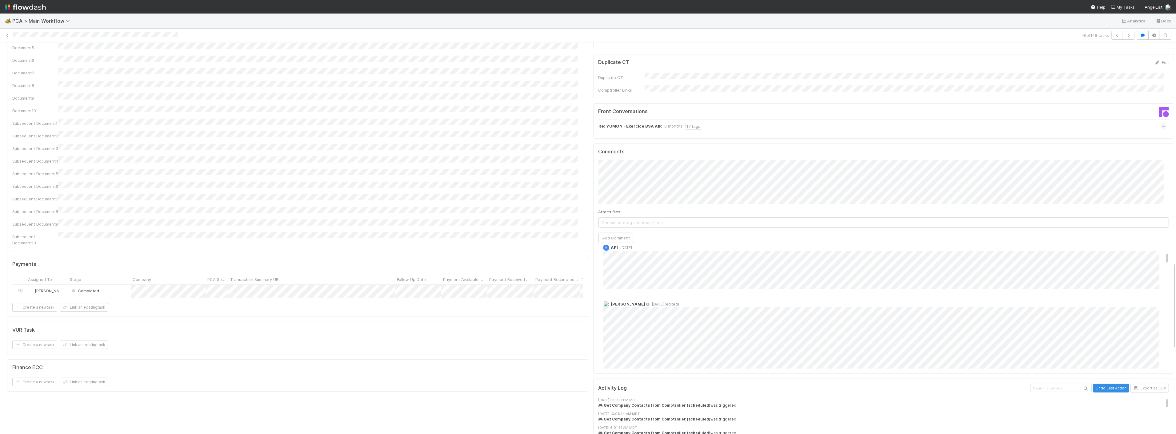
scroll to position [68, 0]
click at [1125, 34] on icon "button" at bounding box center [1128, 36] width 6 height 4
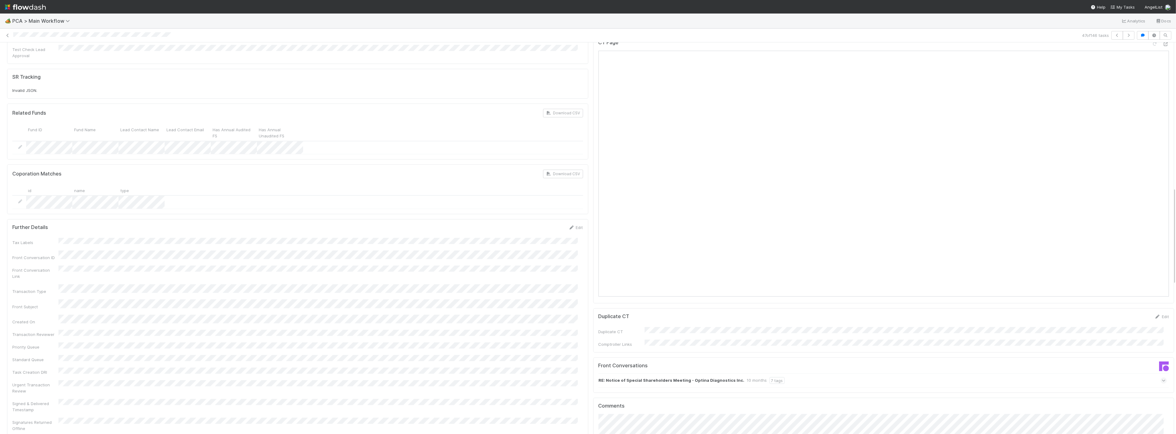
scroll to position [547, 0]
click at [1125, 34] on icon "button" at bounding box center [1128, 36] width 6 height 4
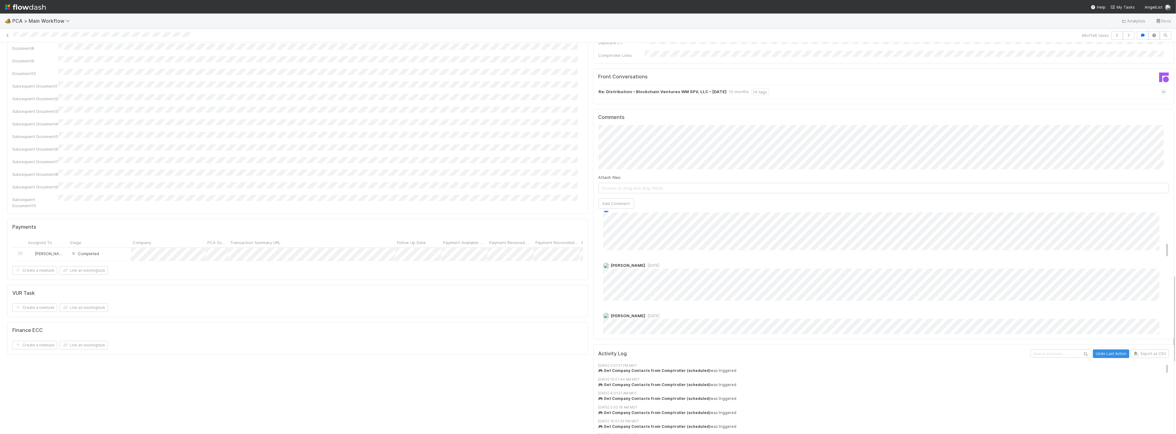
scroll to position [239, 0]
drag, startPoint x: 506, startPoint y: 356, endPoint x: 397, endPoint y: 331, distance: 111.4
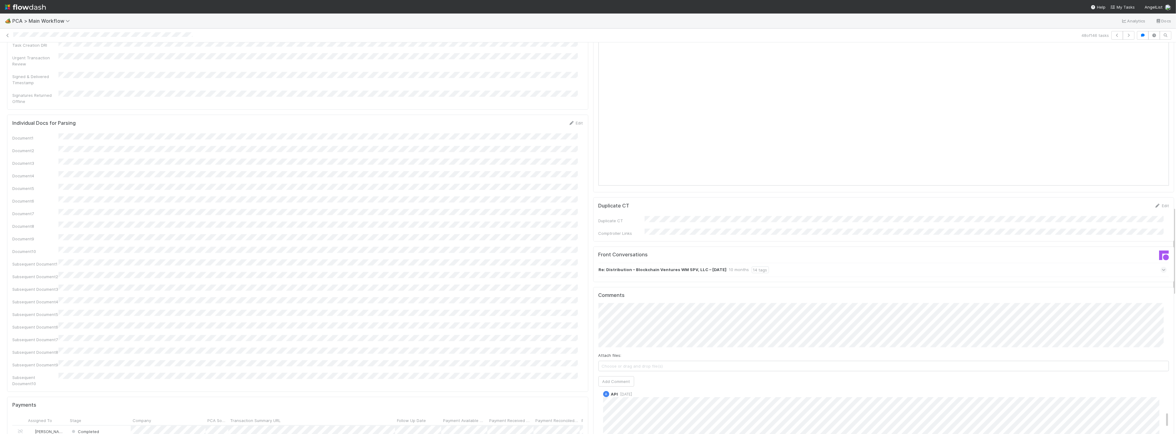
scroll to position [716, 0]
click at [1163, 153] on icon at bounding box center [1166, 155] width 6 height 4
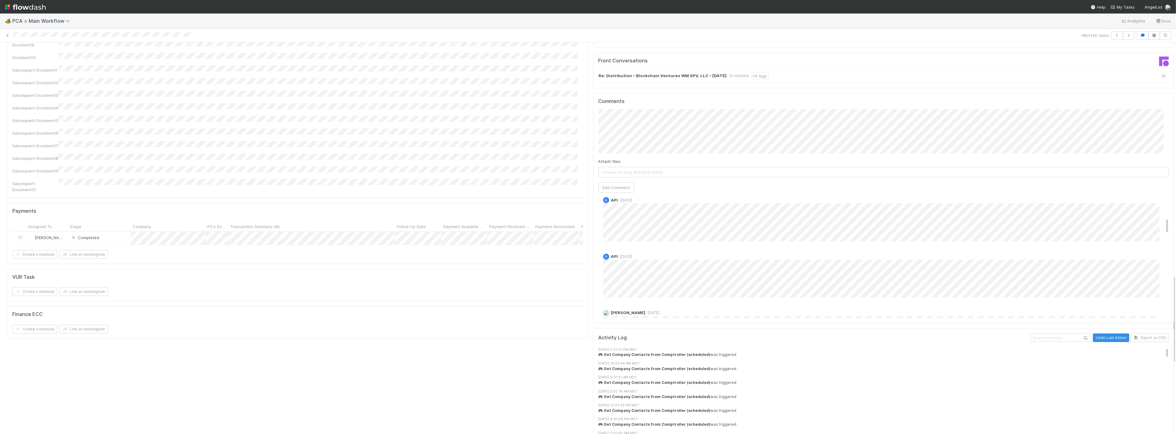
scroll to position [1023, 0]
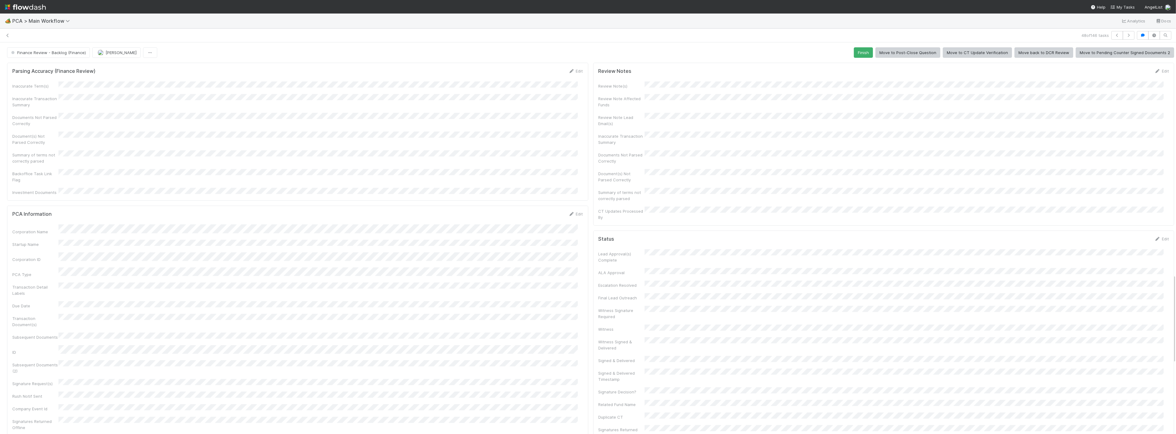
scroll to position [171, 0]
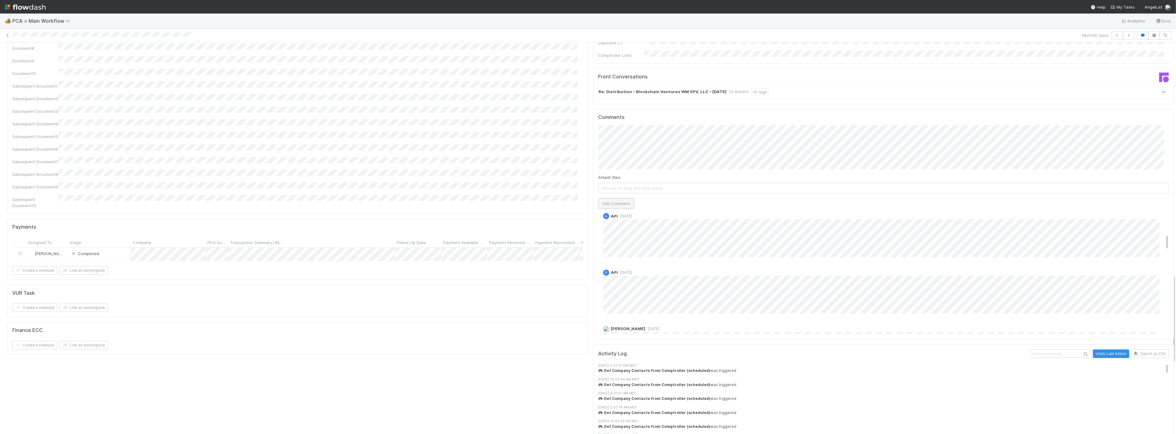
click at [611, 198] on button "Add Comment" at bounding box center [616, 203] width 36 height 10
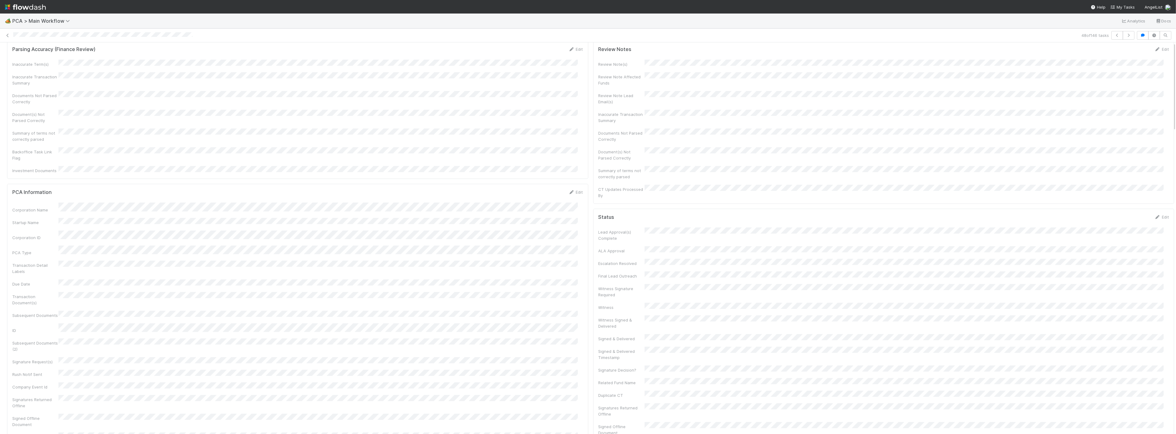
scroll to position [0, 0]
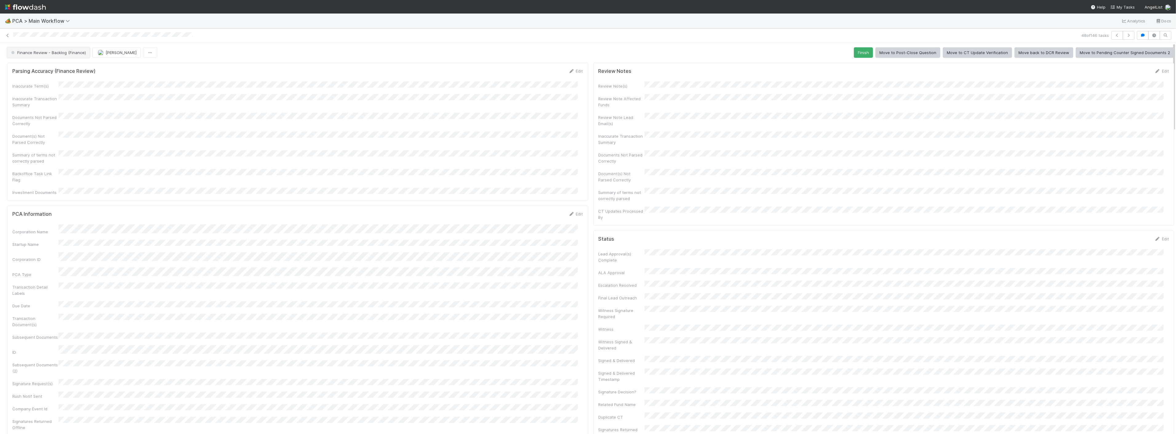
click at [76, 56] on button "Finance Review - Backlog (Finance)" at bounding box center [48, 52] width 83 height 10
click at [43, 95] on div "Completed" at bounding box center [48, 91] width 87 height 11
click at [1125, 34] on icon "button" at bounding box center [1128, 36] width 6 height 4
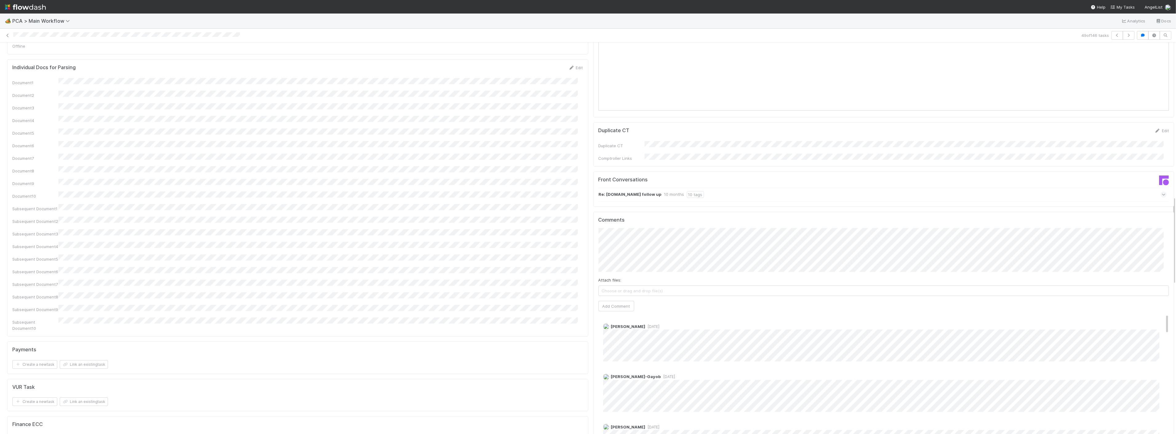
scroll to position [684, 0]
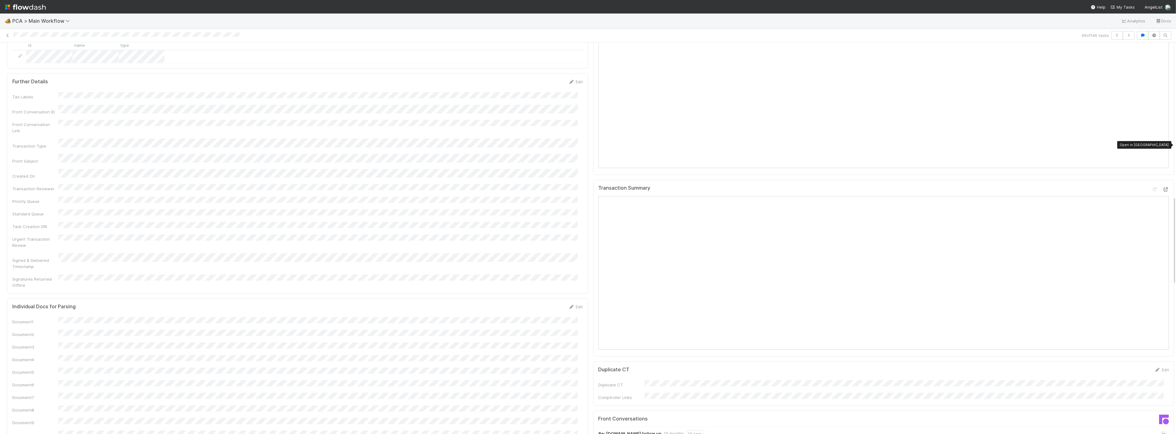
click at [1163, 186] on div at bounding box center [1166, 189] width 6 height 6
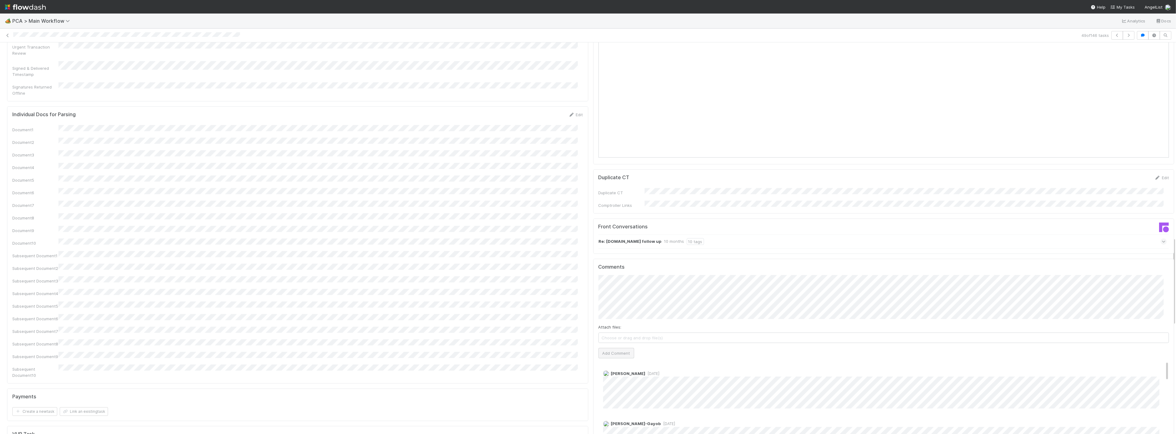
scroll to position [888, 0]
click at [609, 336] on button "Add Comment" at bounding box center [616, 341] width 36 height 10
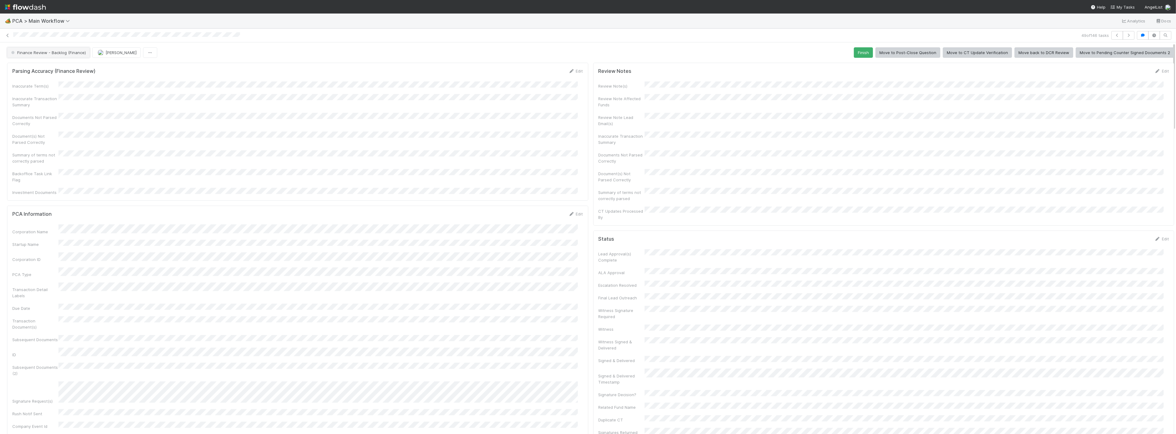
click at [60, 54] on span "Finance Review - Backlog (Finance)" at bounding box center [48, 52] width 76 height 5
click at [37, 91] on div "Completed" at bounding box center [48, 91] width 87 height 11
click at [326, 89] on div "Inaccurate Term(s) Inaccurate Transaction Summary Documents Not Parsed Correctl…" at bounding box center [297, 139] width 571 height 114
click at [1125, 36] on icon "button" at bounding box center [1128, 36] width 6 height 4
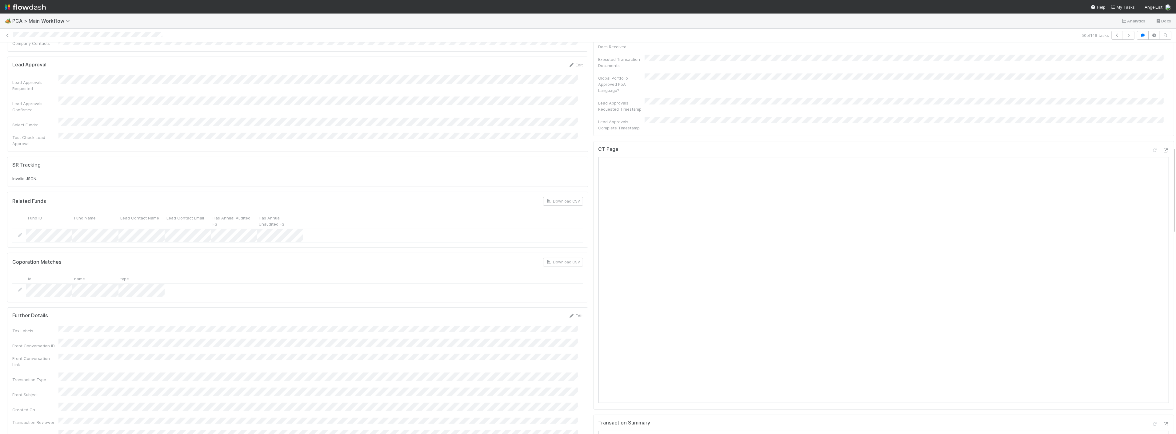
scroll to position [478, 0]
click at [1125, 36] on icon "button" at bounding box center [1128, 36] width 6 height 4
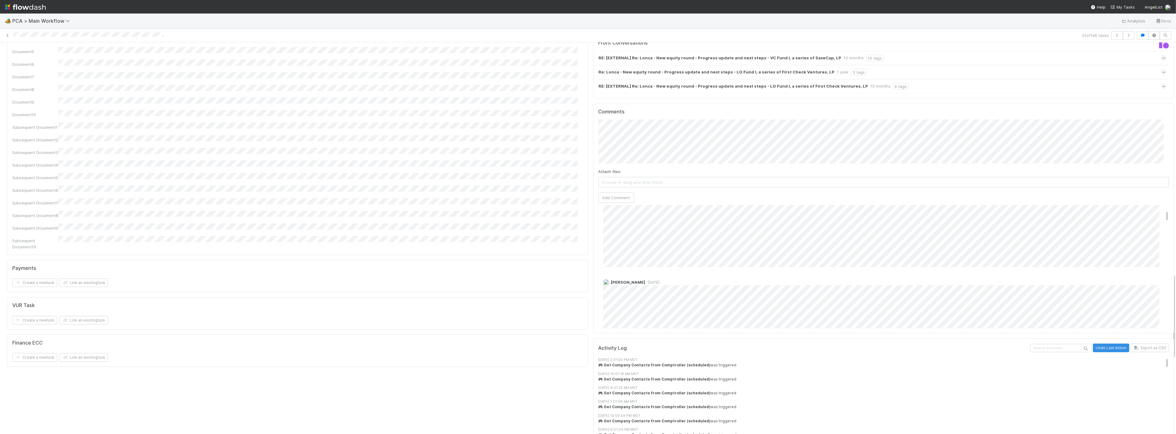
scroll to position [137, 0]
click at [1125, 36] on icon "button" at bounding box center [1128, 36] width 6 height 4
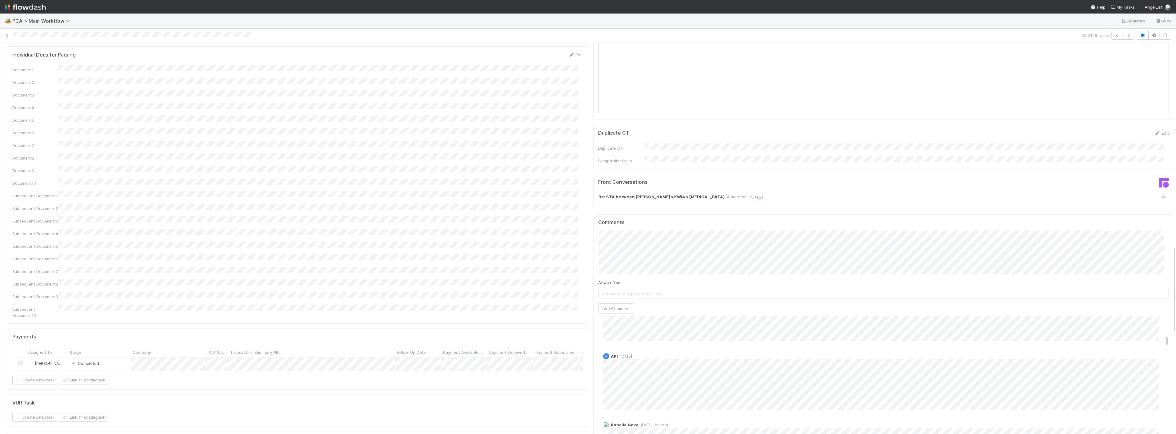
scroll to position [376, 0]
click at [1123, 32] on button "button" at bounding box center [1129, 35] width 12 height 9
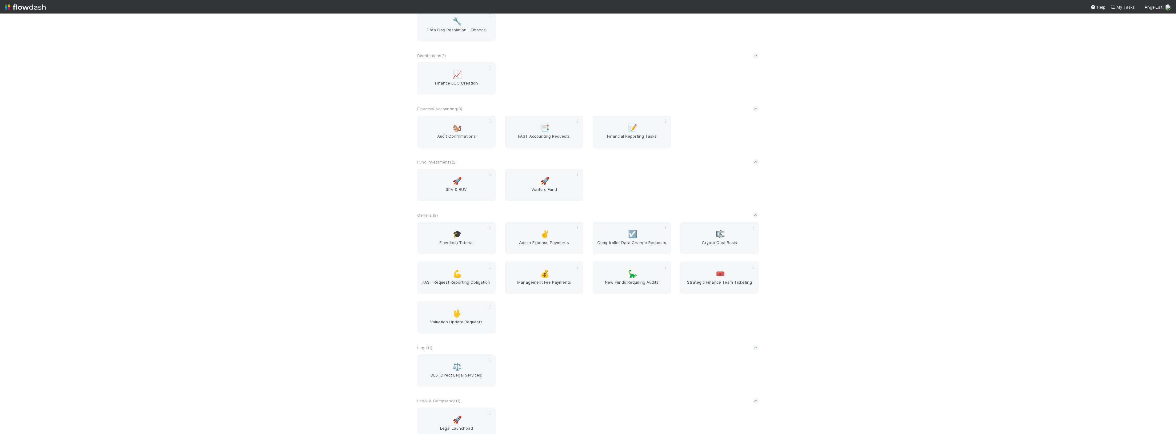
scroll to position [171, 0]
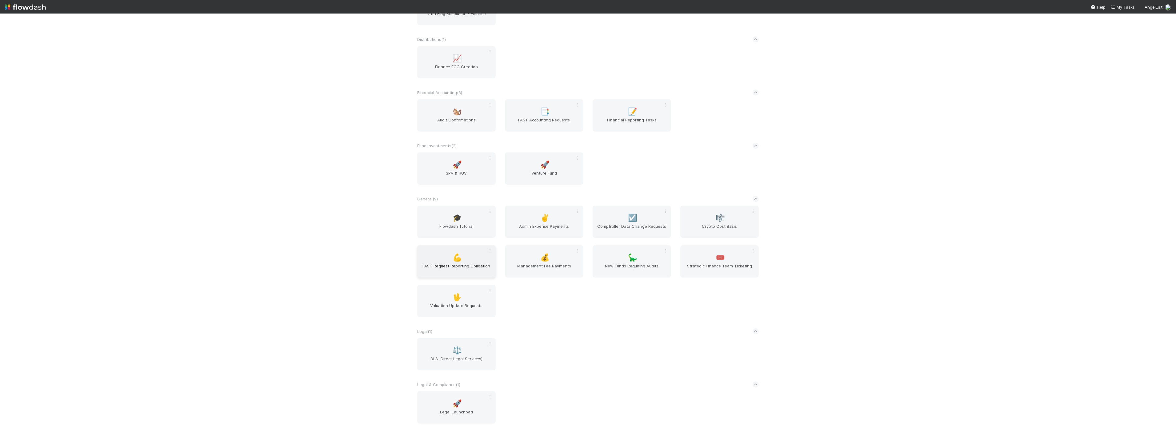
click at [445, 257] on div "💪 FAST Request Reporting Obligation" at bounding box center [456, 261] width 78 height 32
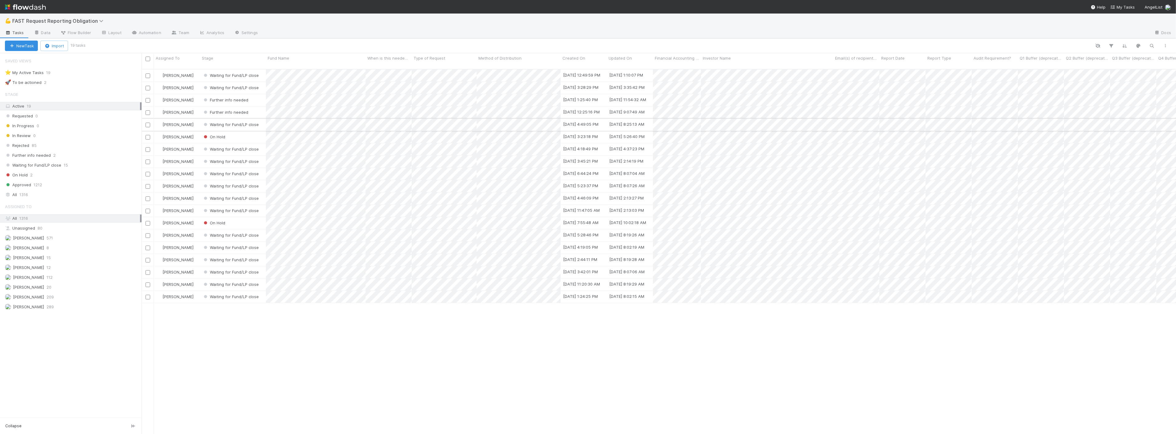
scroll to position [365, 1029]
